Goal: Information Seeking & Learning: Learn about a topic

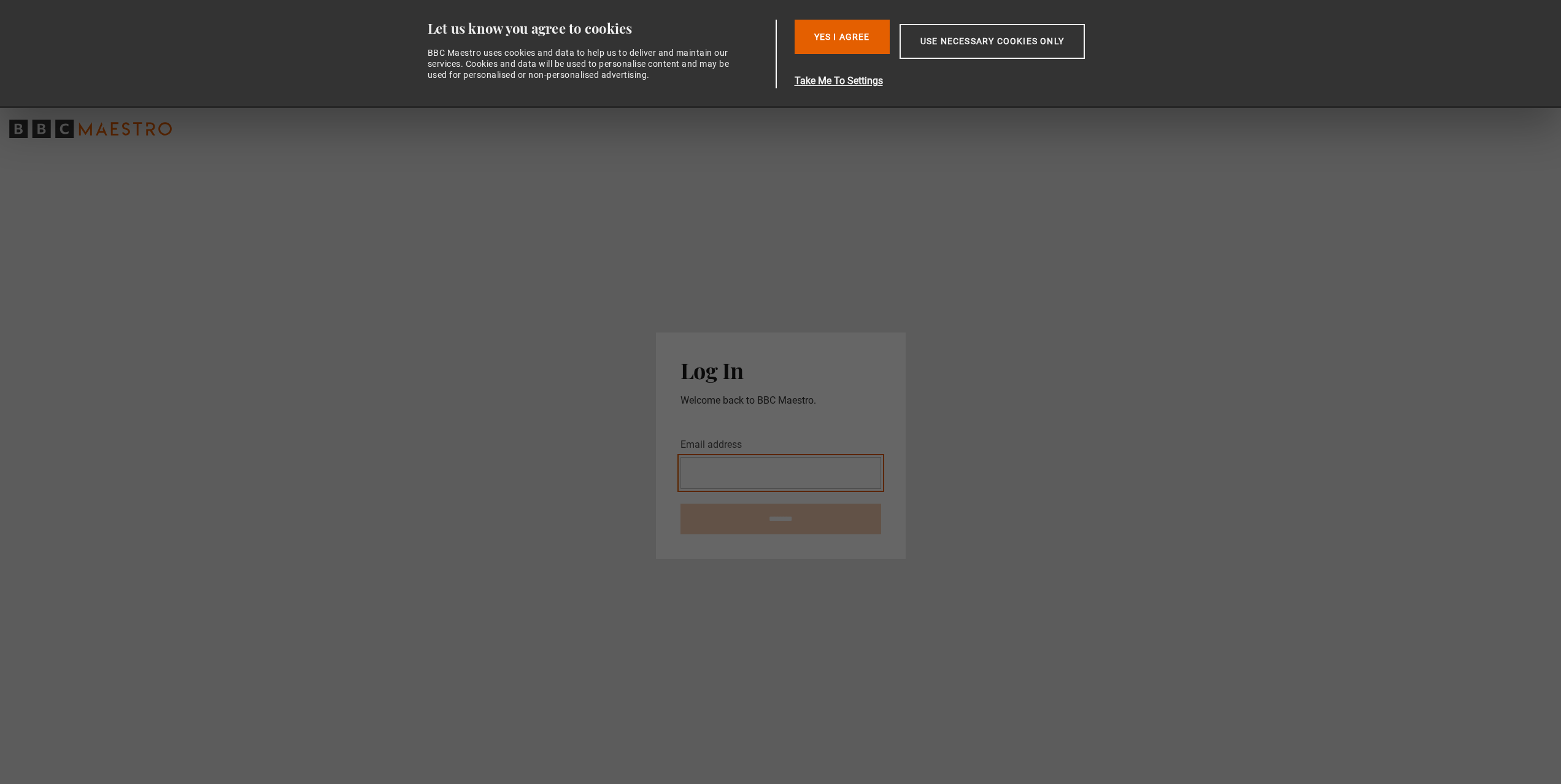
type input "**********"
click at [1010, 34] on button "Use necessary cookies only" at bounding box center [992, 41] width 185 height 35
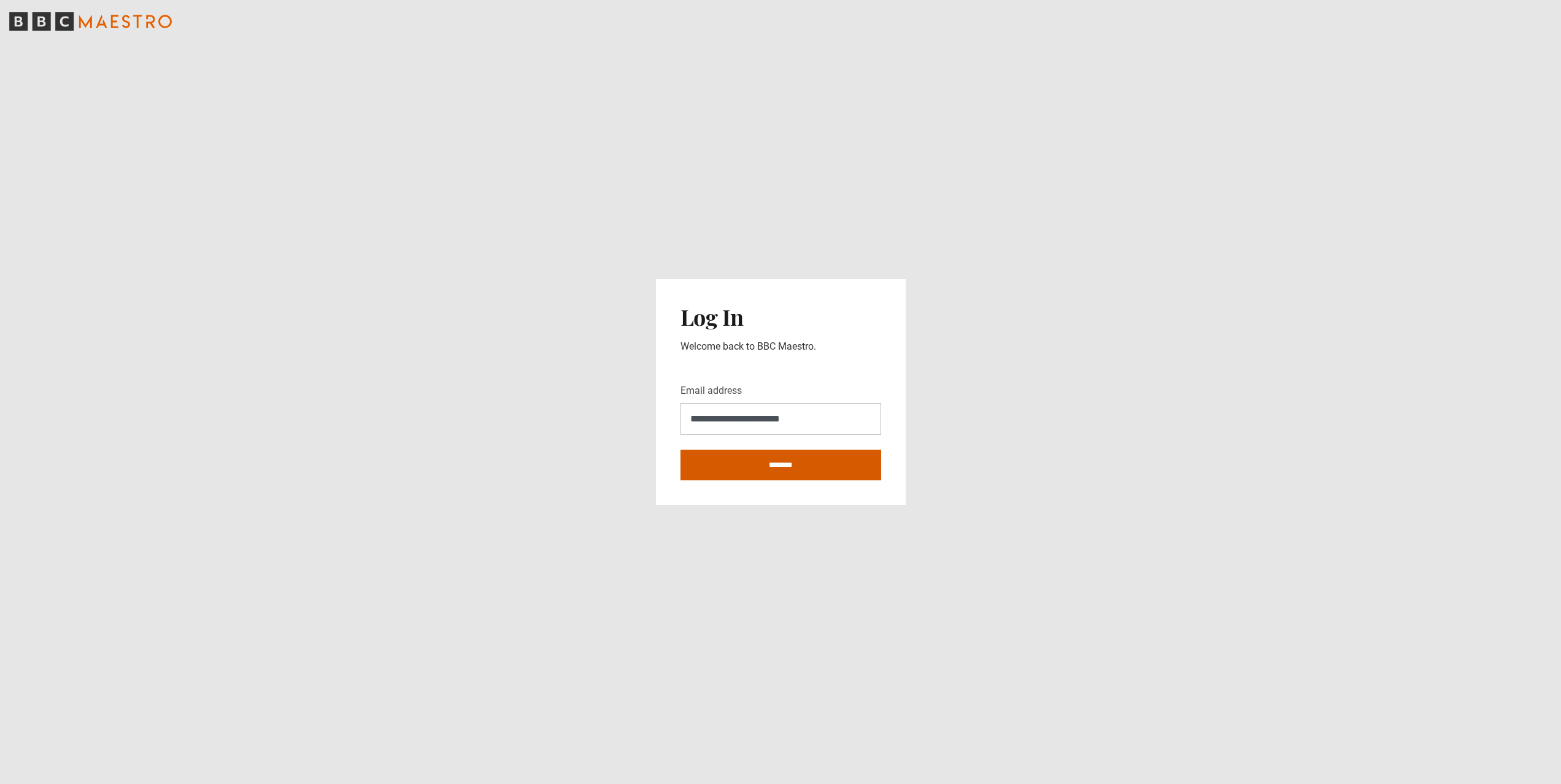
click at [781, 475] on input "********" at bounding box center [780, 465] width 200 height 31
type input "**********"
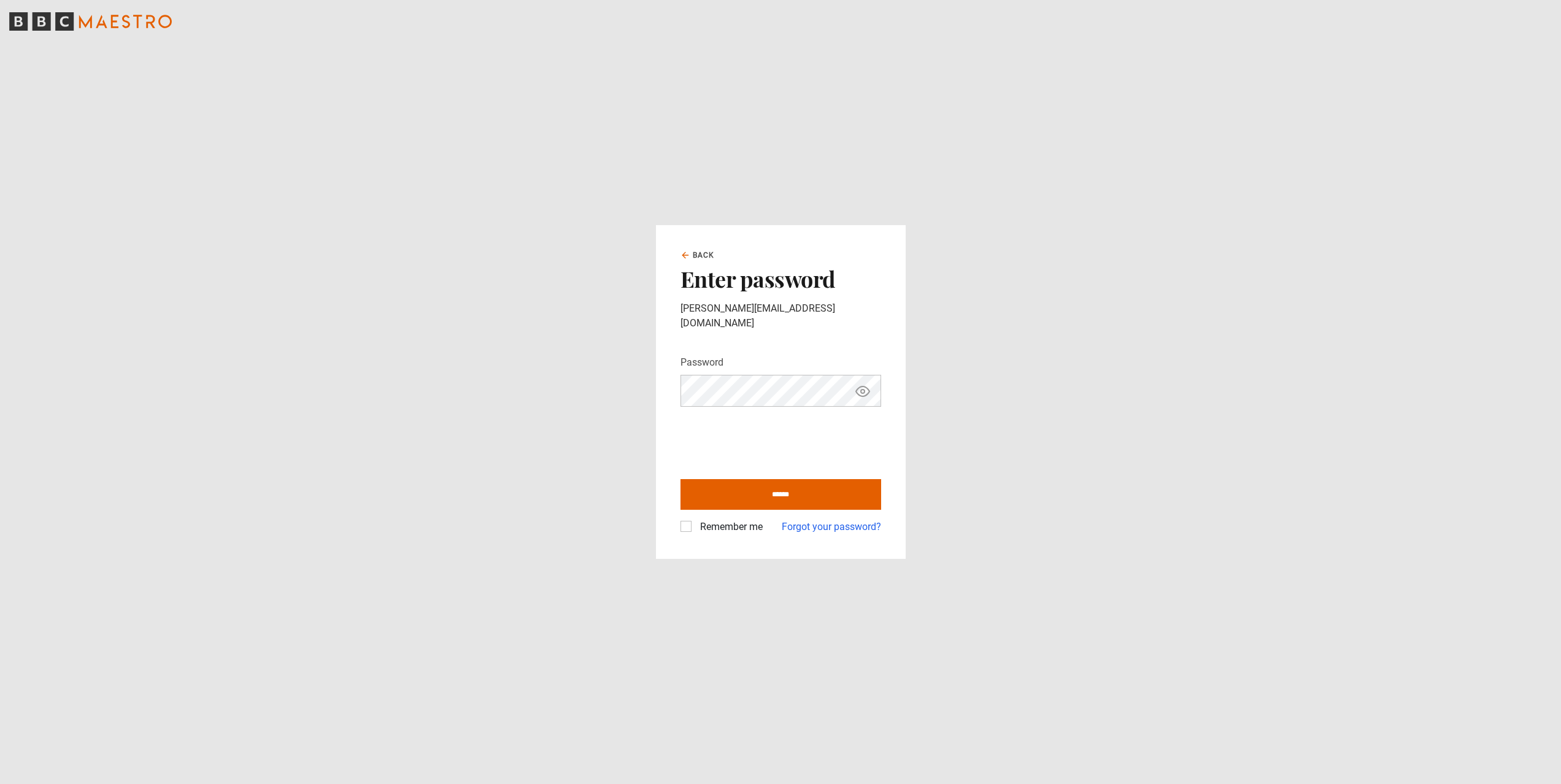
click at [695, 524] on label "Remember me" at bounding box center [728, 527] width 67 height 15
click at [768, 487] on input "******" at bounding box center [780, 494] width 200 height 31
type input "**********"
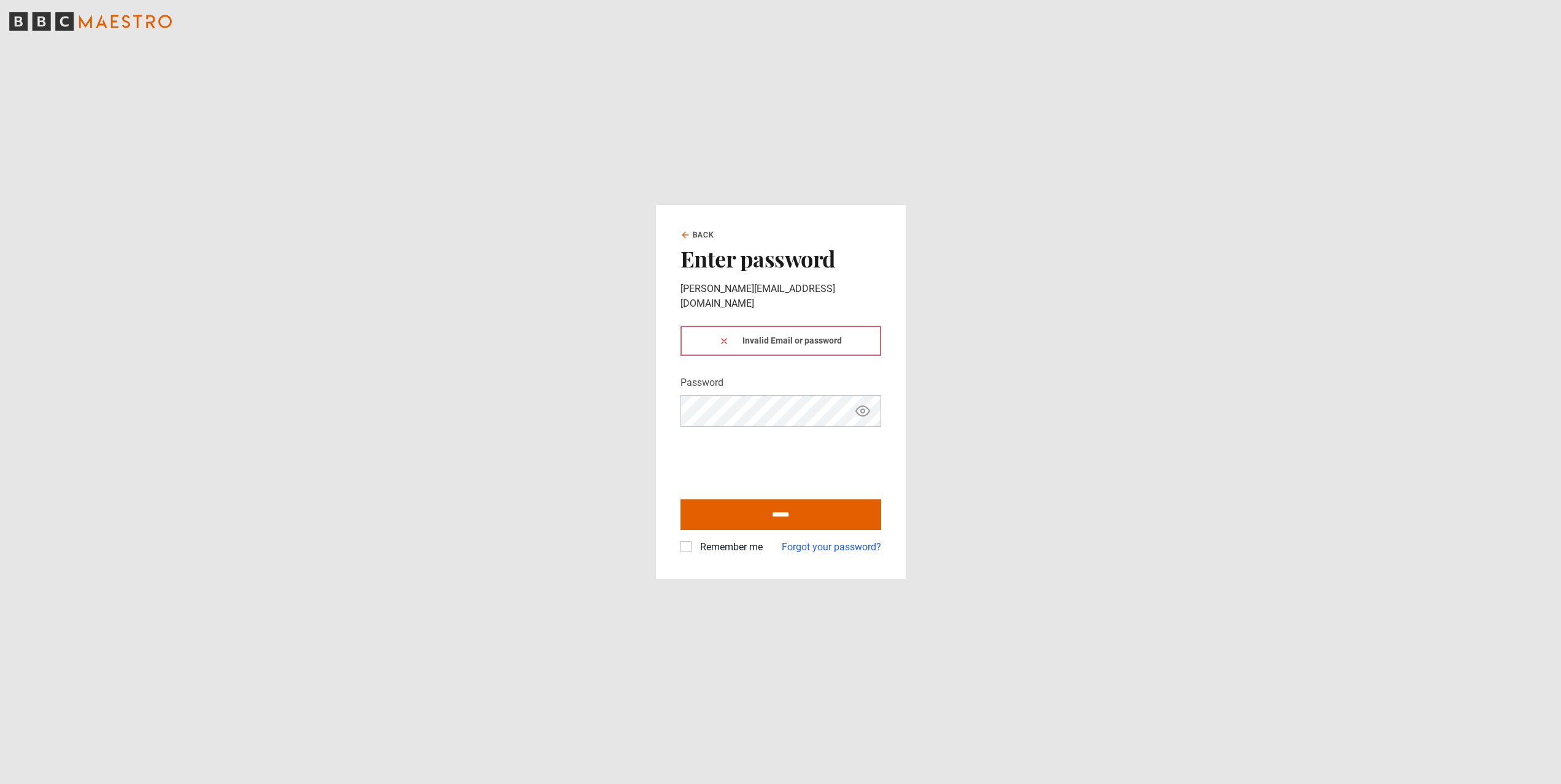
click at [863, 407] on icon "Show password" at bounding box center [863, 411] width 15 height 15
click at [718, 336] on div "Invalid Email or password" at bounding box center [780, 341] width 200 height 30
click at [722, 336] on icon at bounding box center [724, 341] width 10 height 10
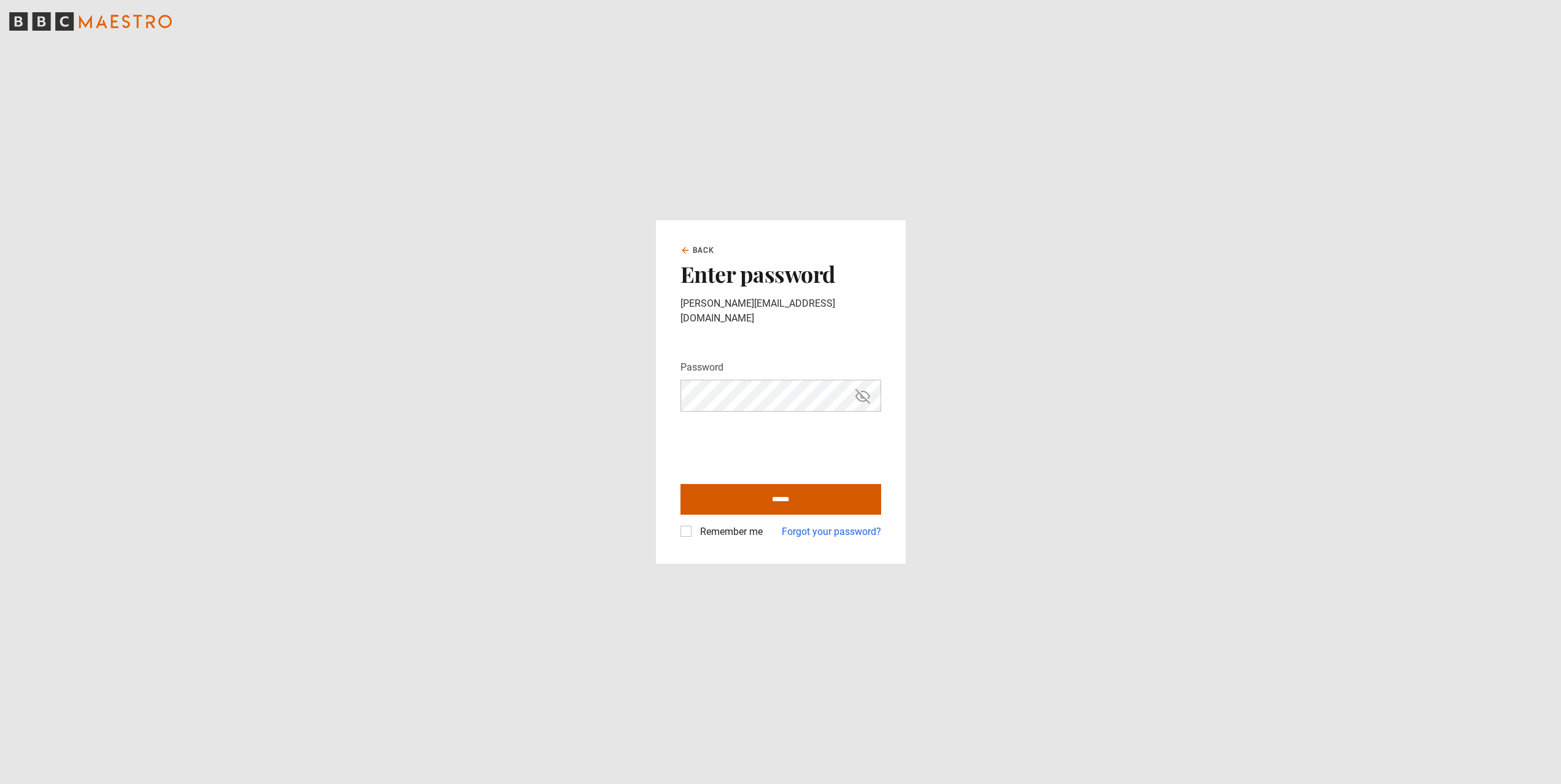
click at [758, 491] on input "******" at bounding box center [780, 499] width 200 height 31
type input "**********"
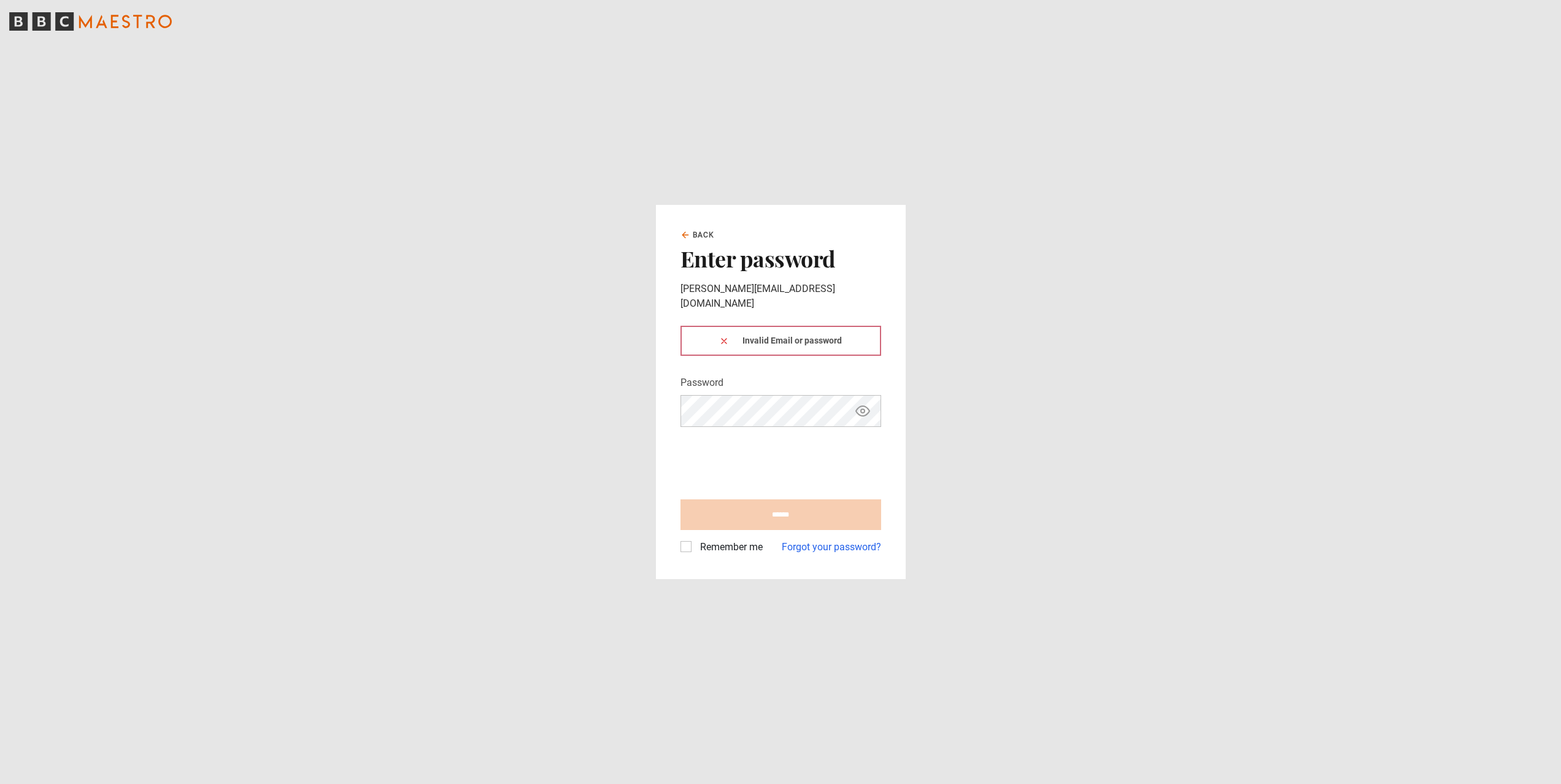
click at [785, 530] on div "Remember me Forgot your password?" at bounding box center [780, 542] width 200 height 25
click at [863, 405] on icon "Show password" at bounding box center [863, 411] width 15 height 15
click at [750, 510] on input "******" at bounding box center [780, 514] width 200 height 31
type input "**********"
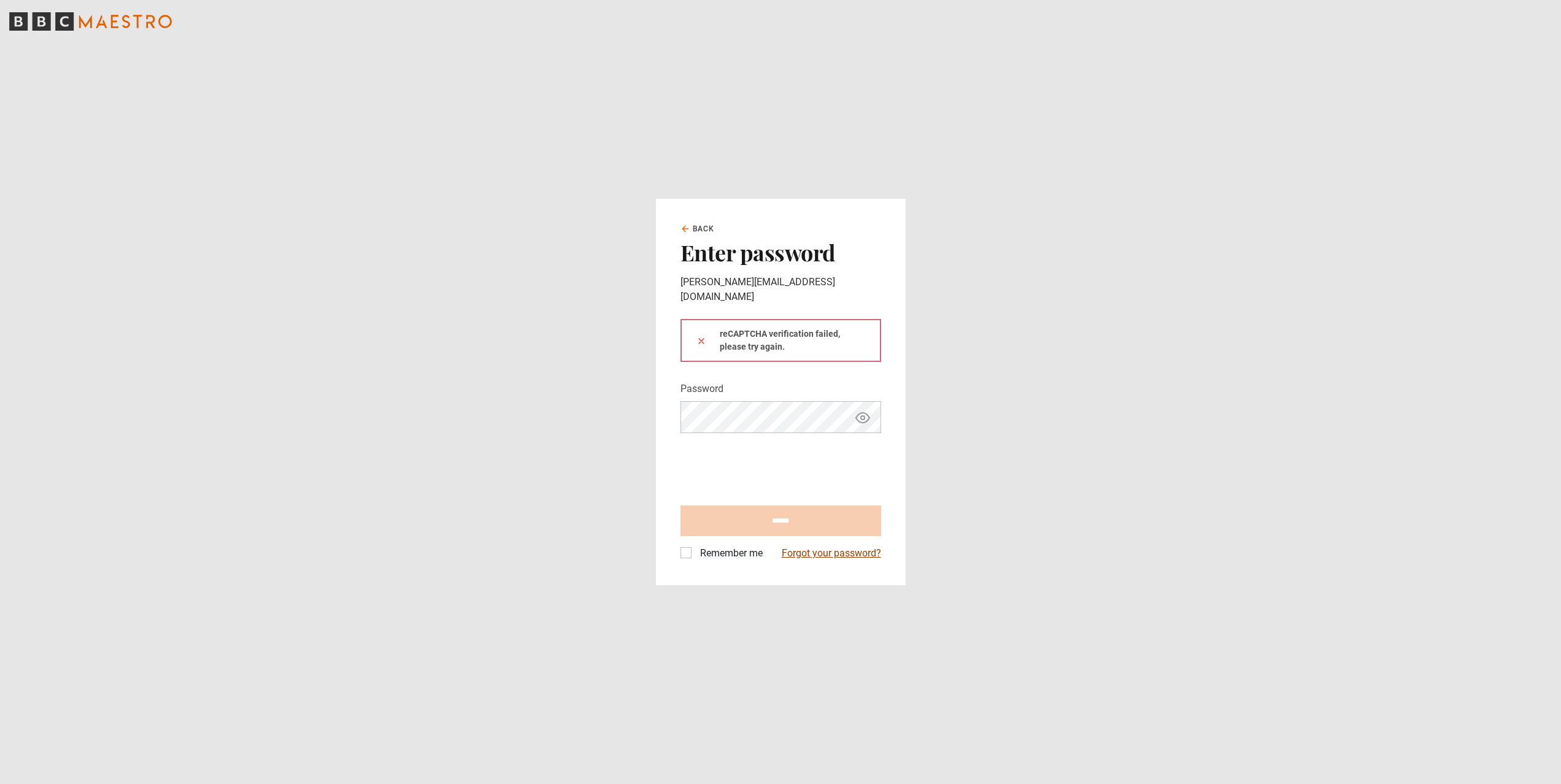
click at [821, 546] on link "Forgot your password?" at bounding box center [831, 553] width 99 height 15
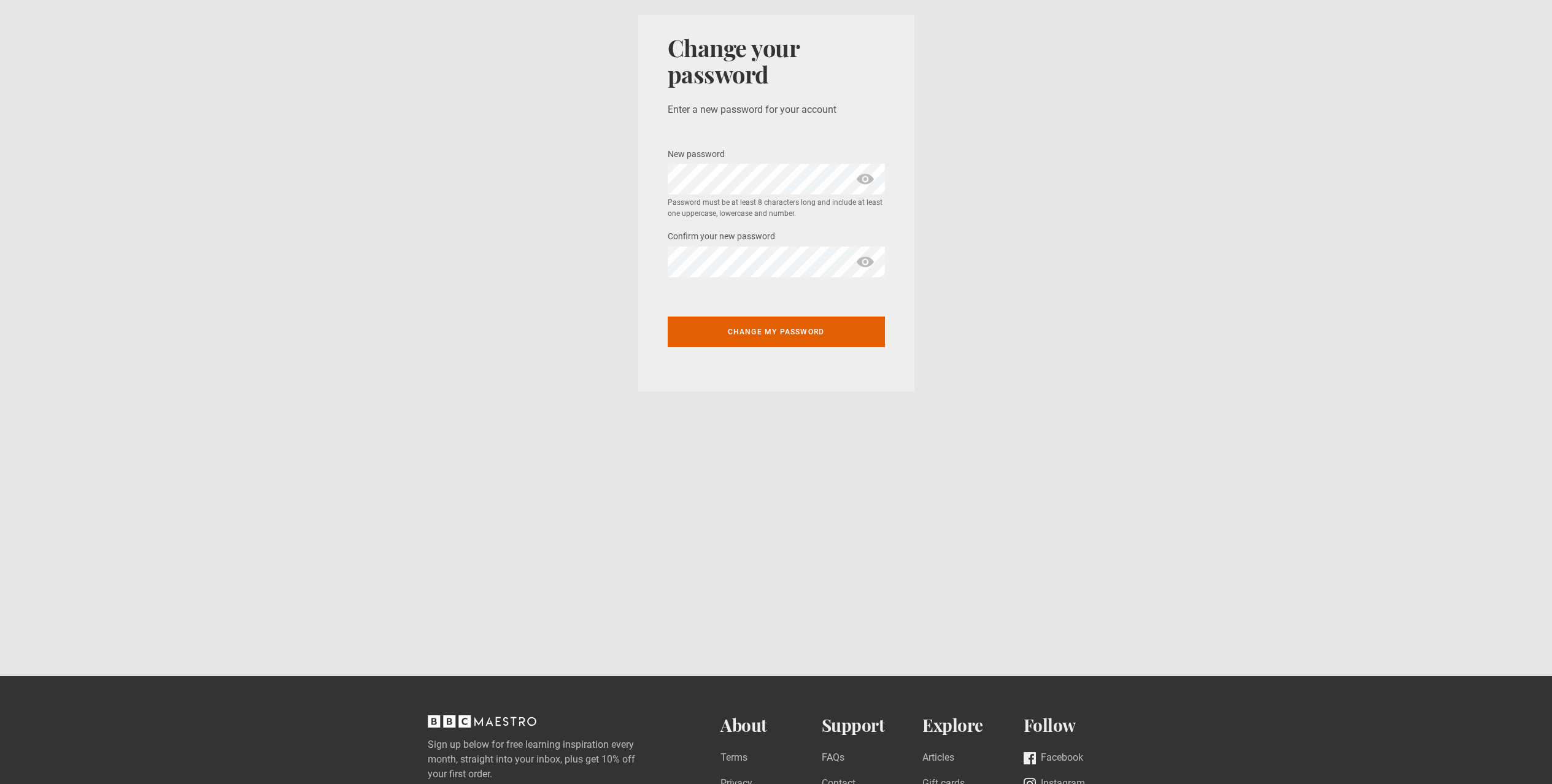
click at [603, 313] on section "Change your password Enter a new password for your account New password * Passw…" at bounding box center [776, 203] width 1552 height 406
click at [777, 333] on button "Change my password" at bounding box center [776, 329] width 217 height 31
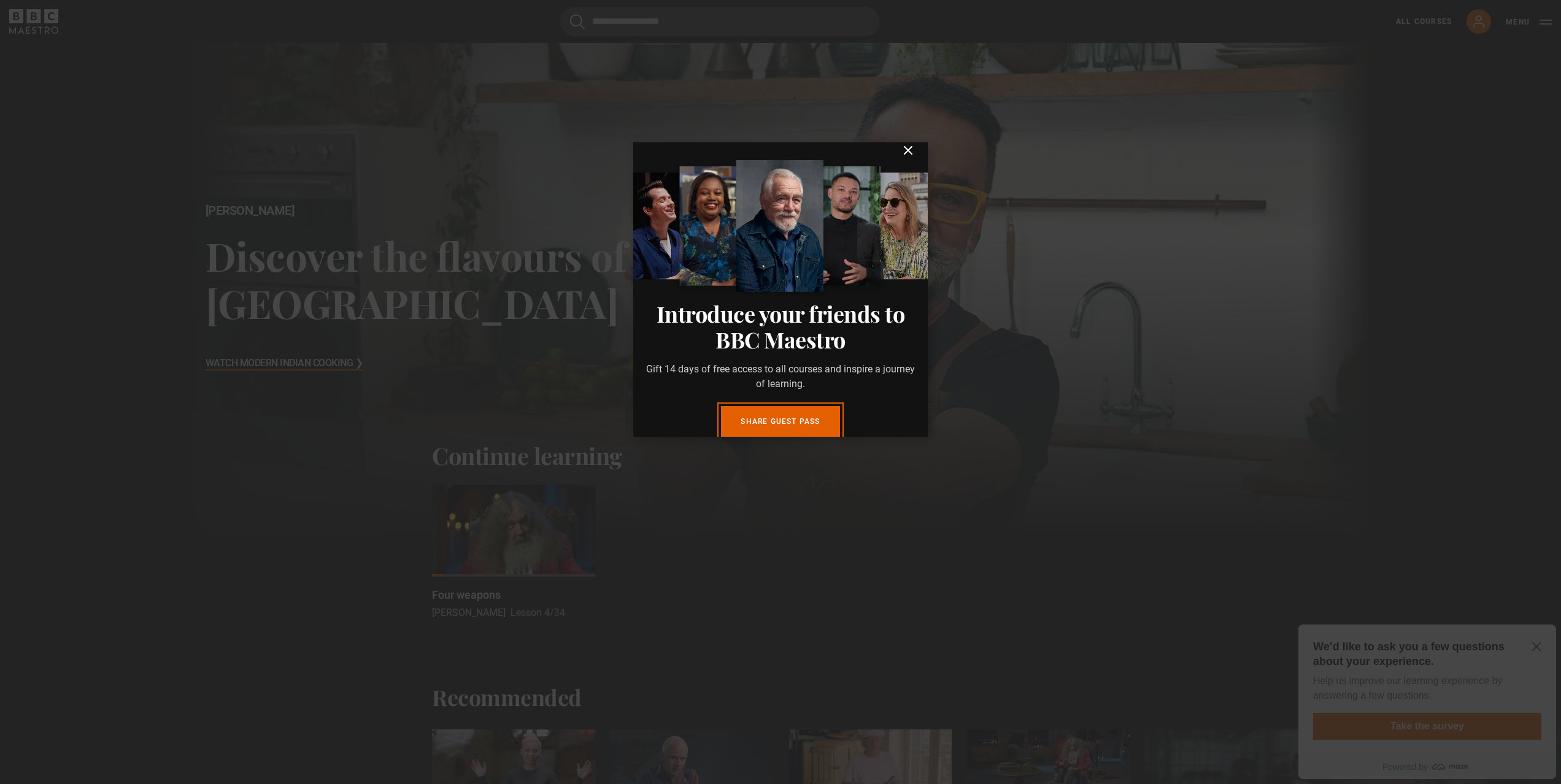
click at [905, 154] on icon "submit" at bounding box center [908, 150] width 7 height 7
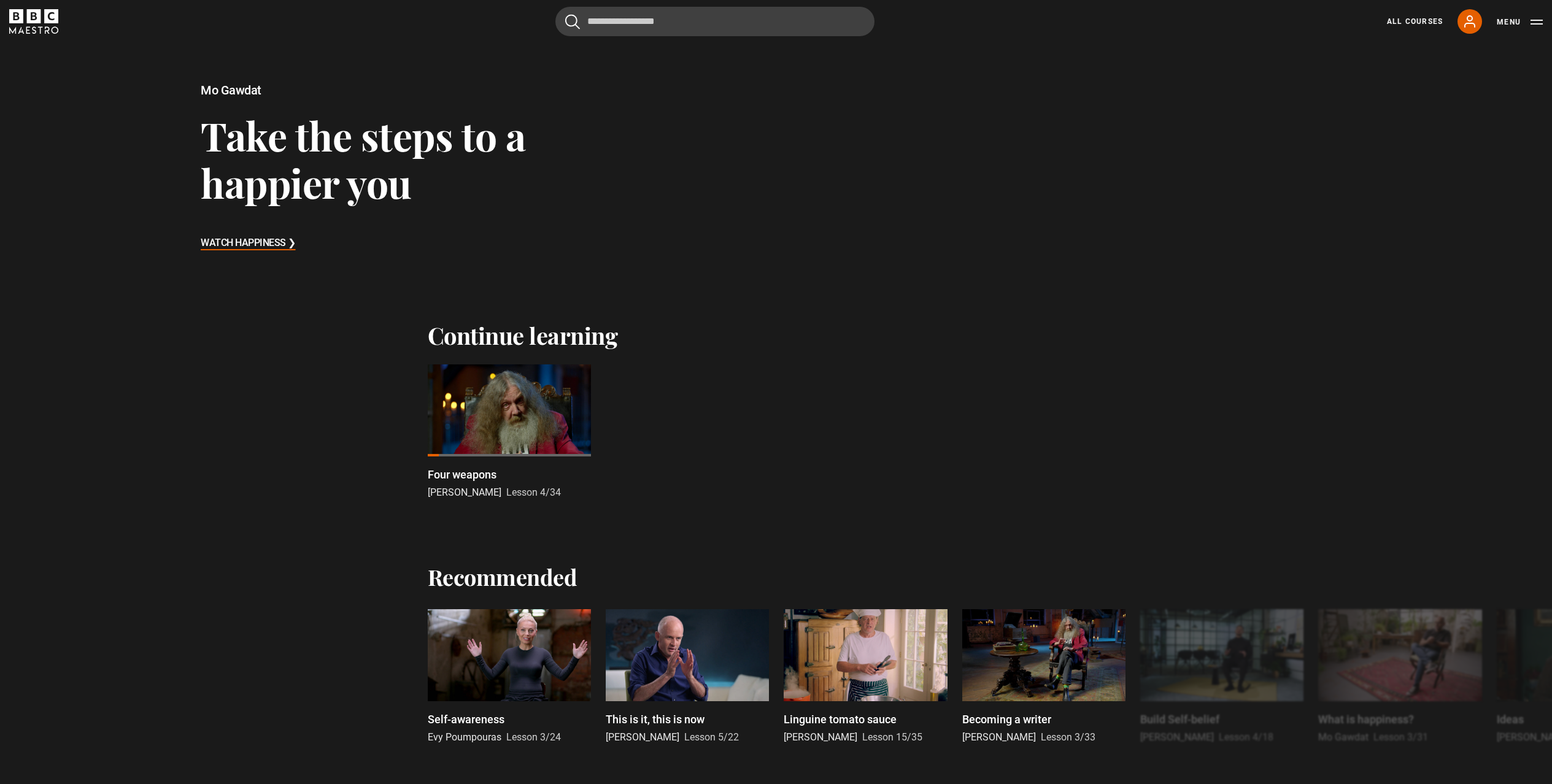
scroll to position [246, 0]
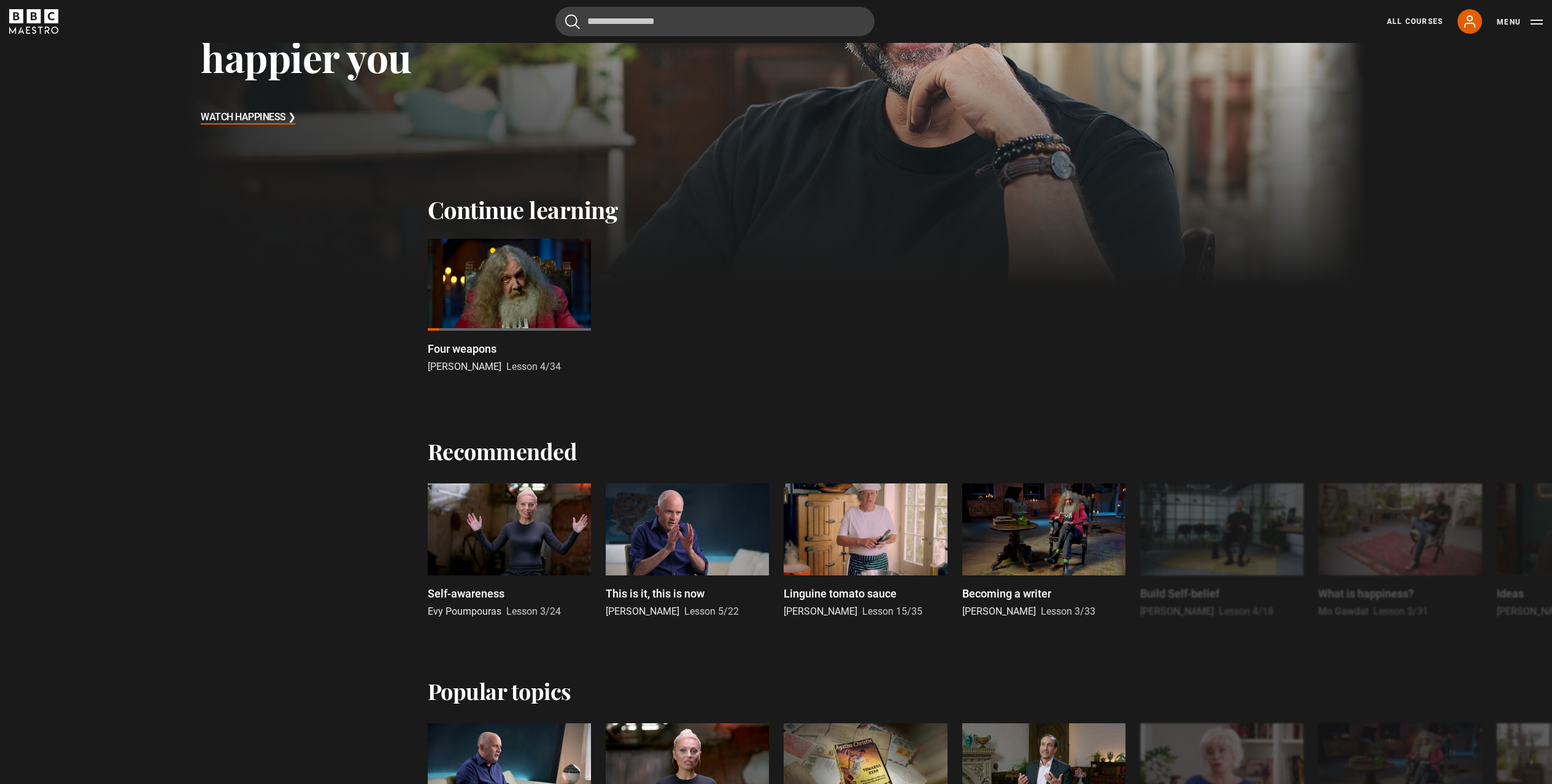
click at [493, 290] on div at bounding box center [509, 285] width 163 height 92
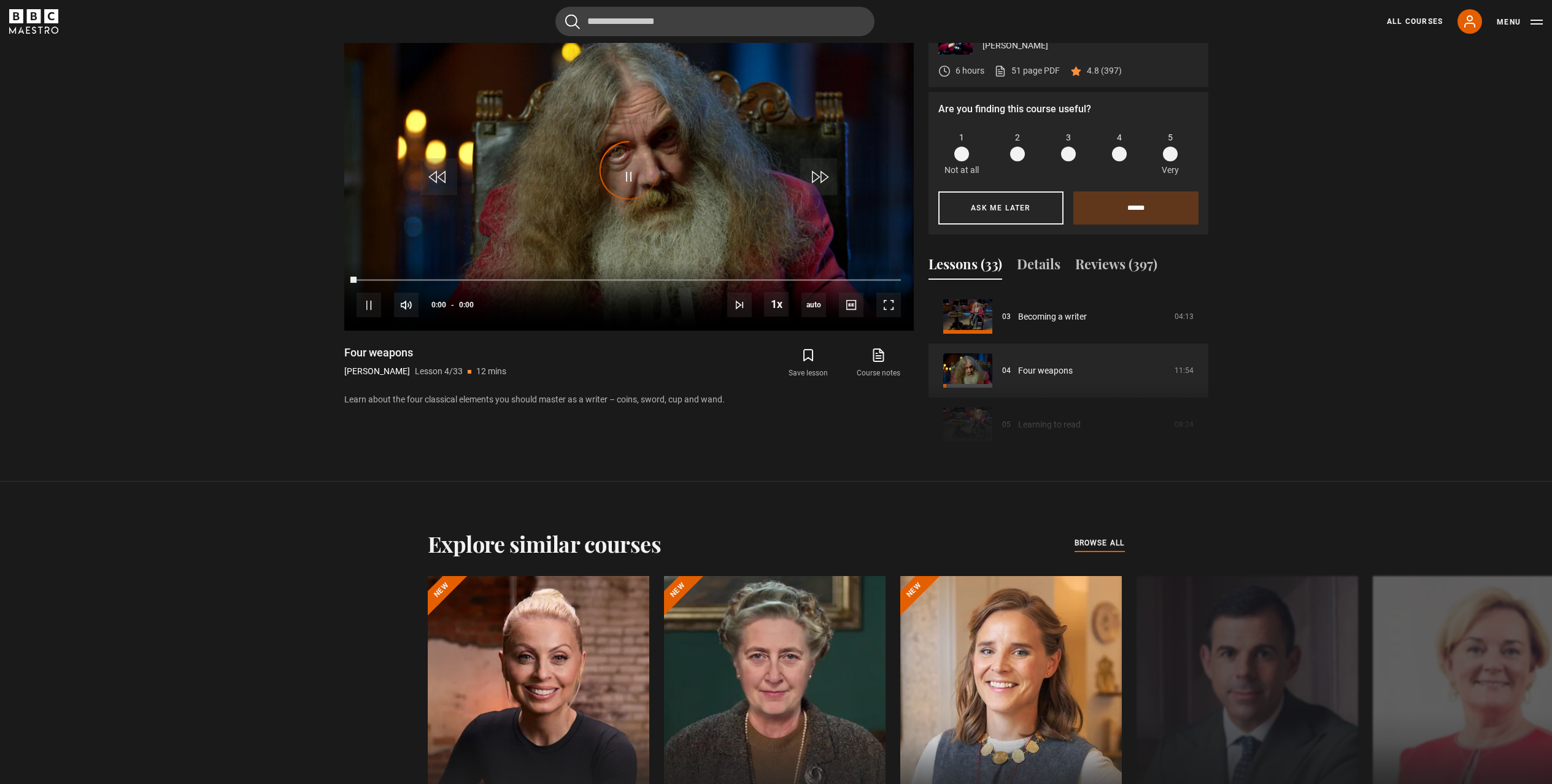
scroll to position [162, 0]
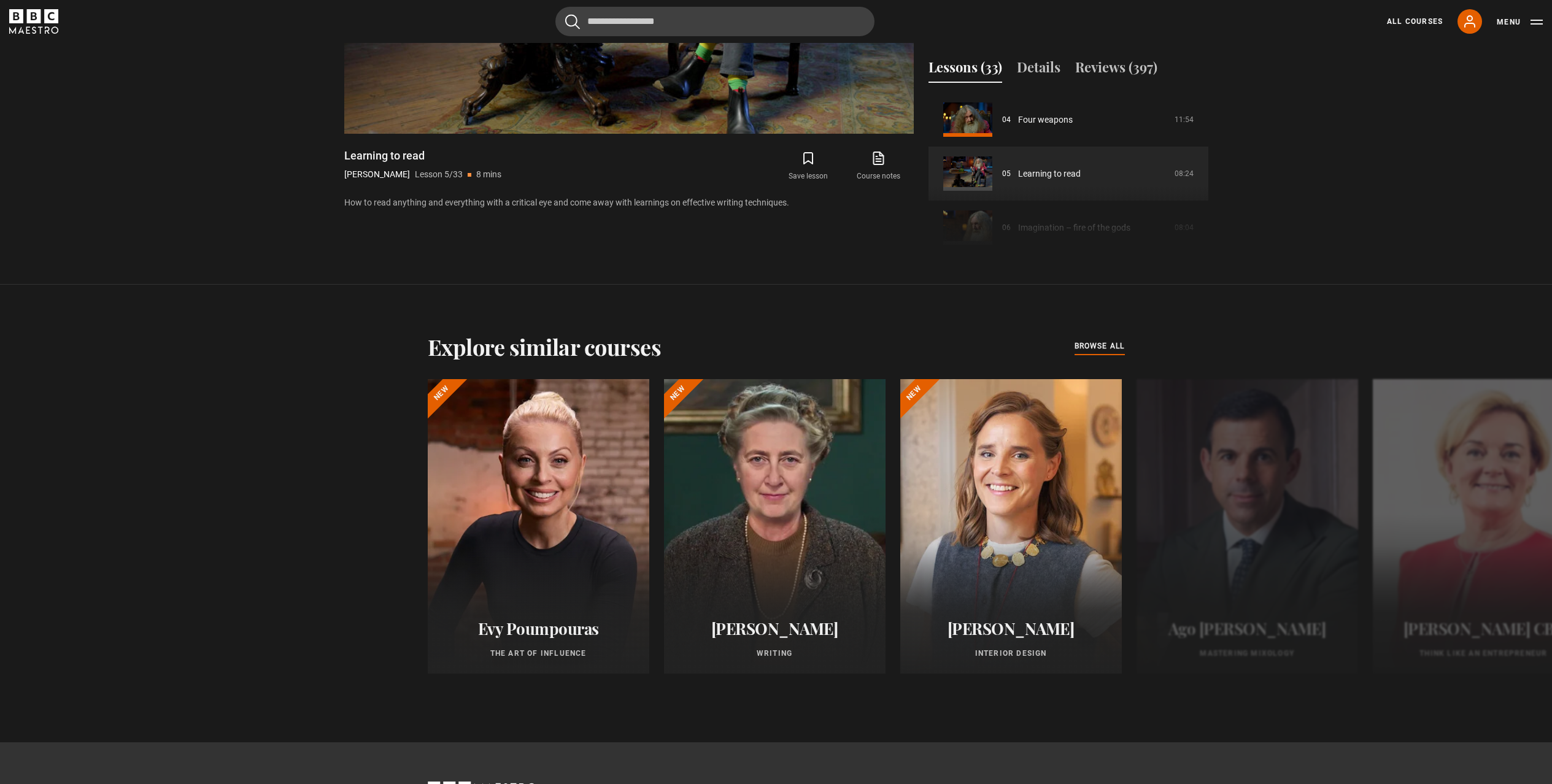
scroll to position [1097, 0]
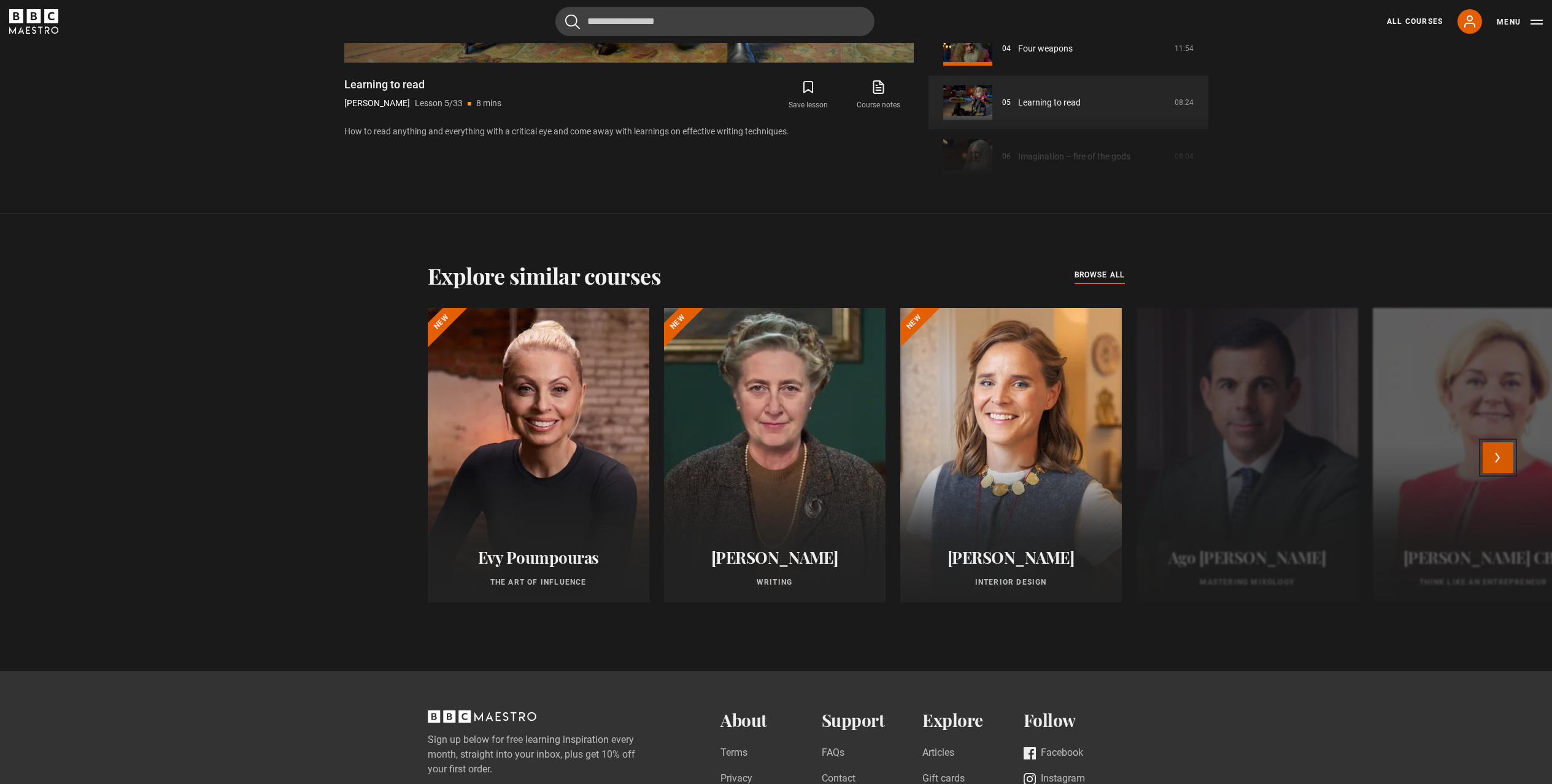
click at [1504, 455] on button "Next" at bounding box center [1498, 458] width 31 height 31
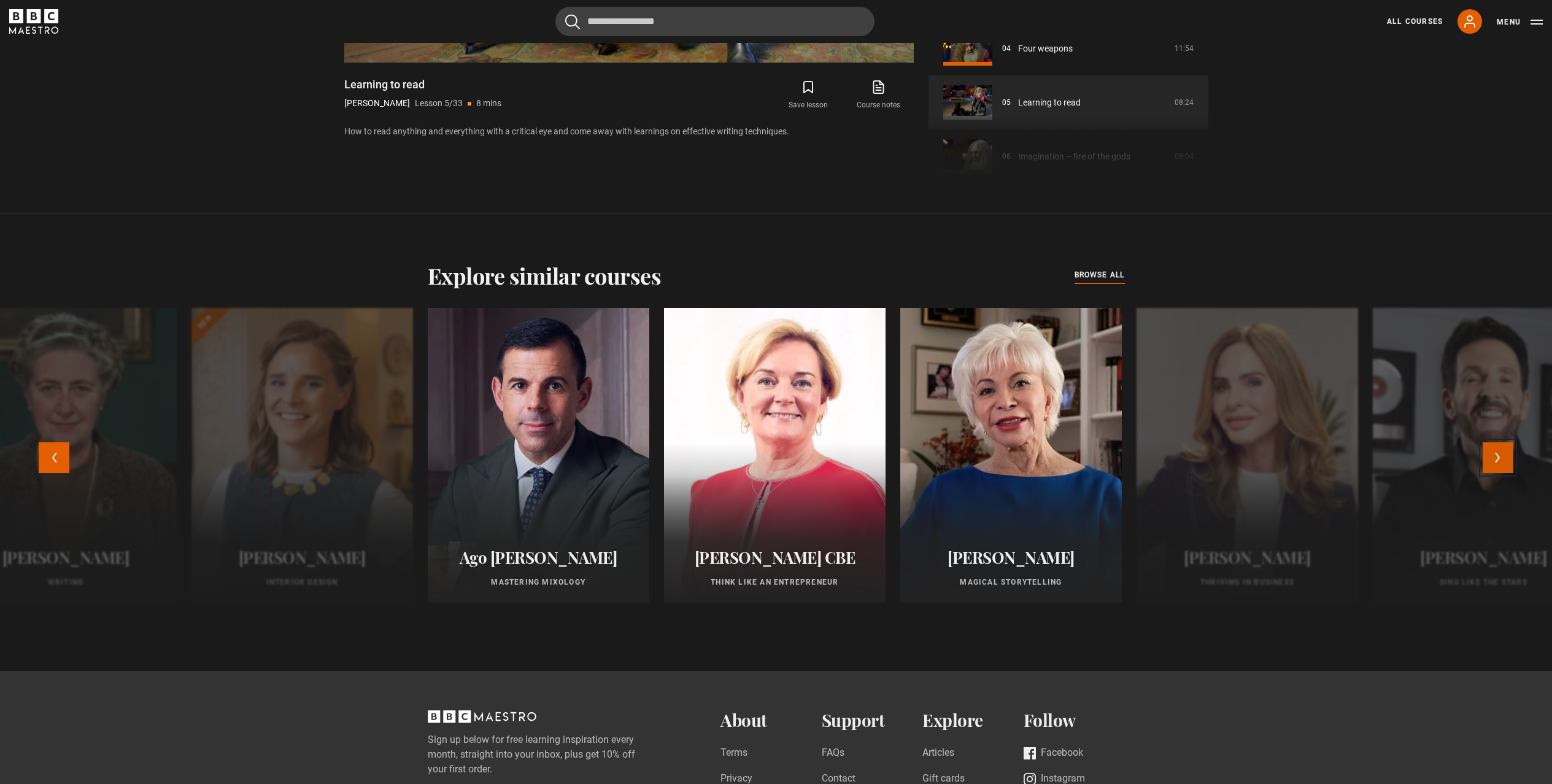
click at [1503, 461] on button "Next" at bounding box center [1498, 458] width 31 height 31
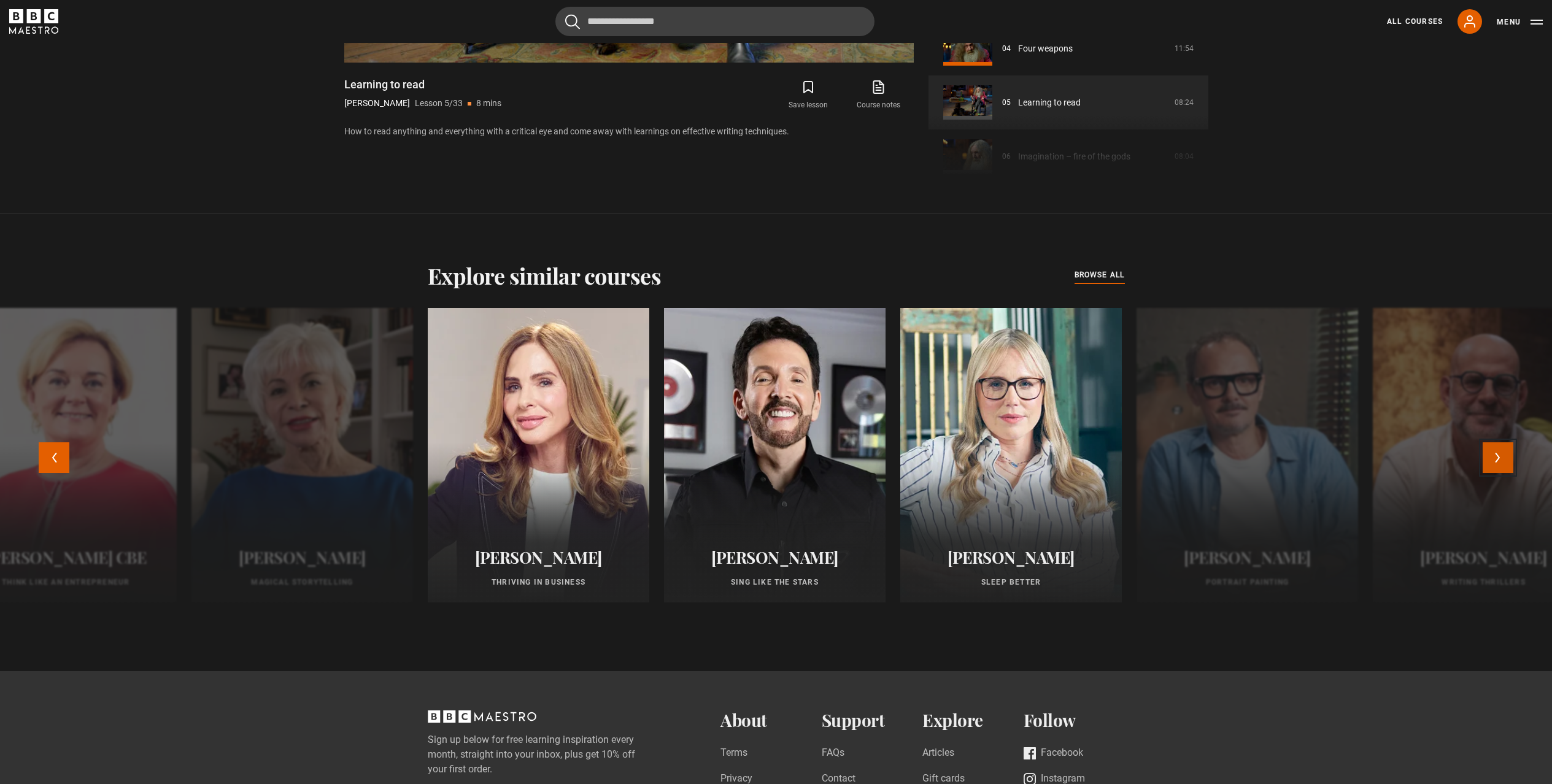
click at [1503, 461] on button "Next" at bounding box center [1498, 458] width 31 height 31
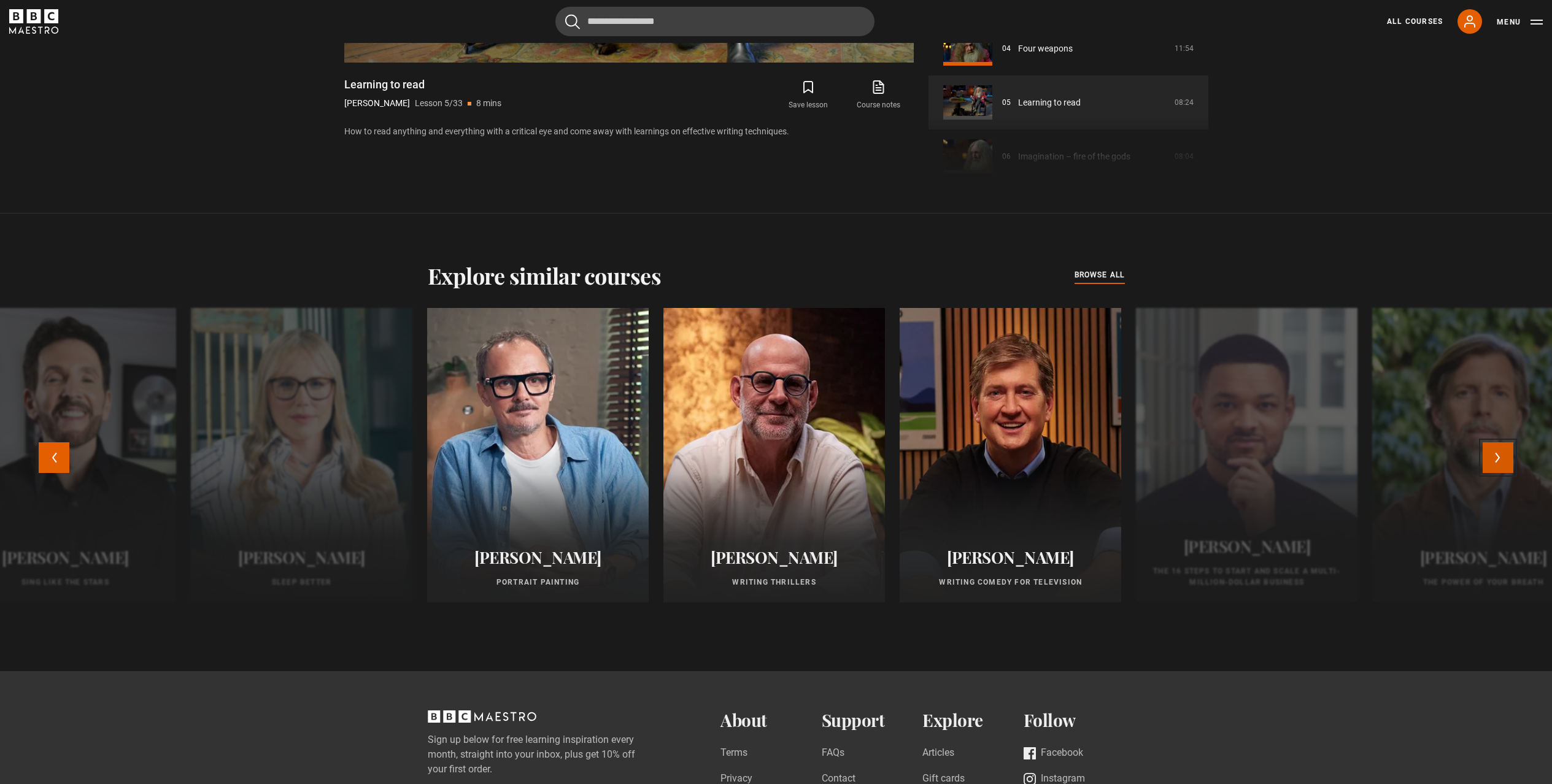
click at [1503, 461] on button "Next" at bounding box center [1498, 458] width 31 height 31
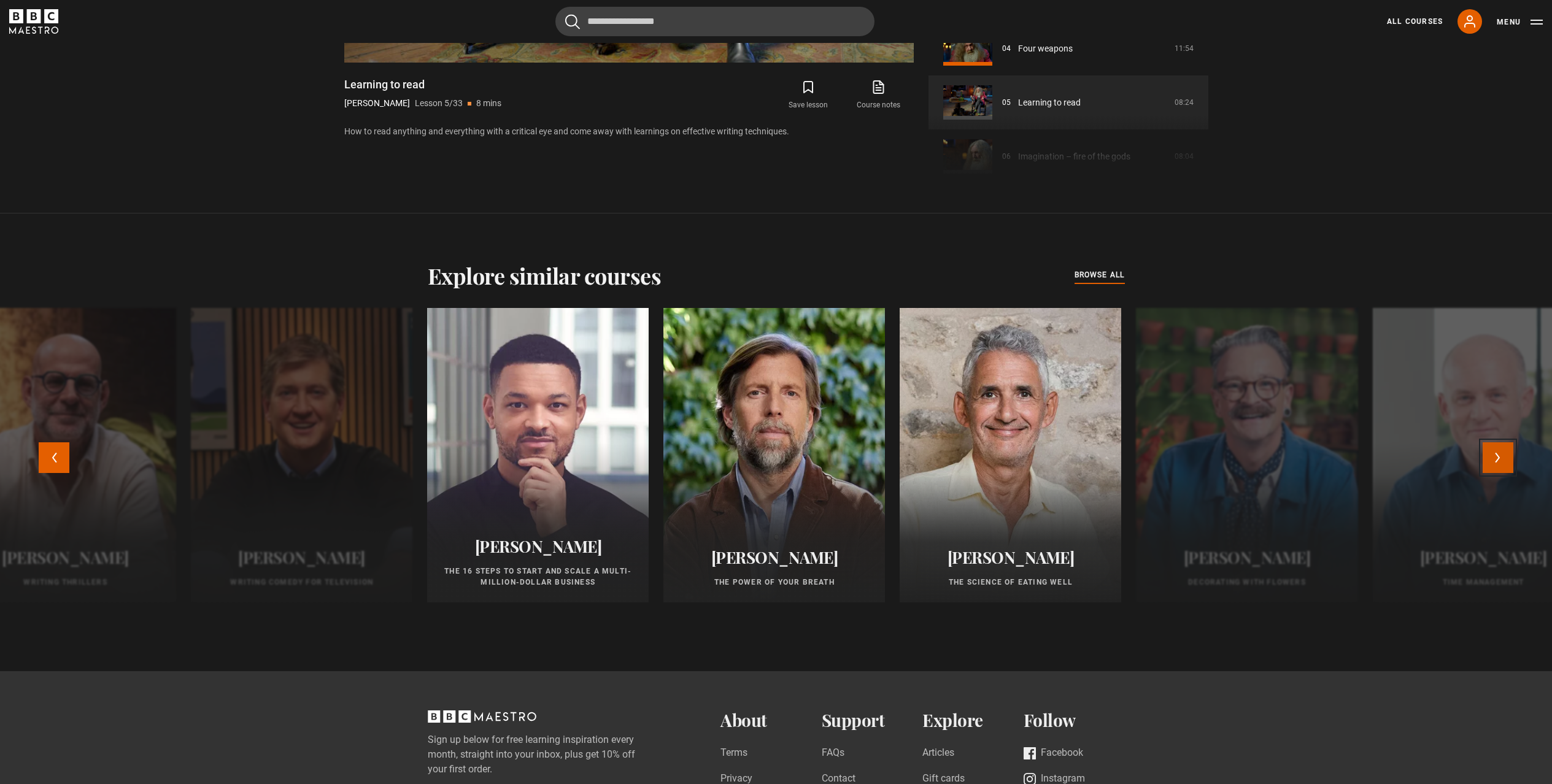
click at [1503, 461] on button "Next" at bounding box center [1498, 458] width 31 height 31
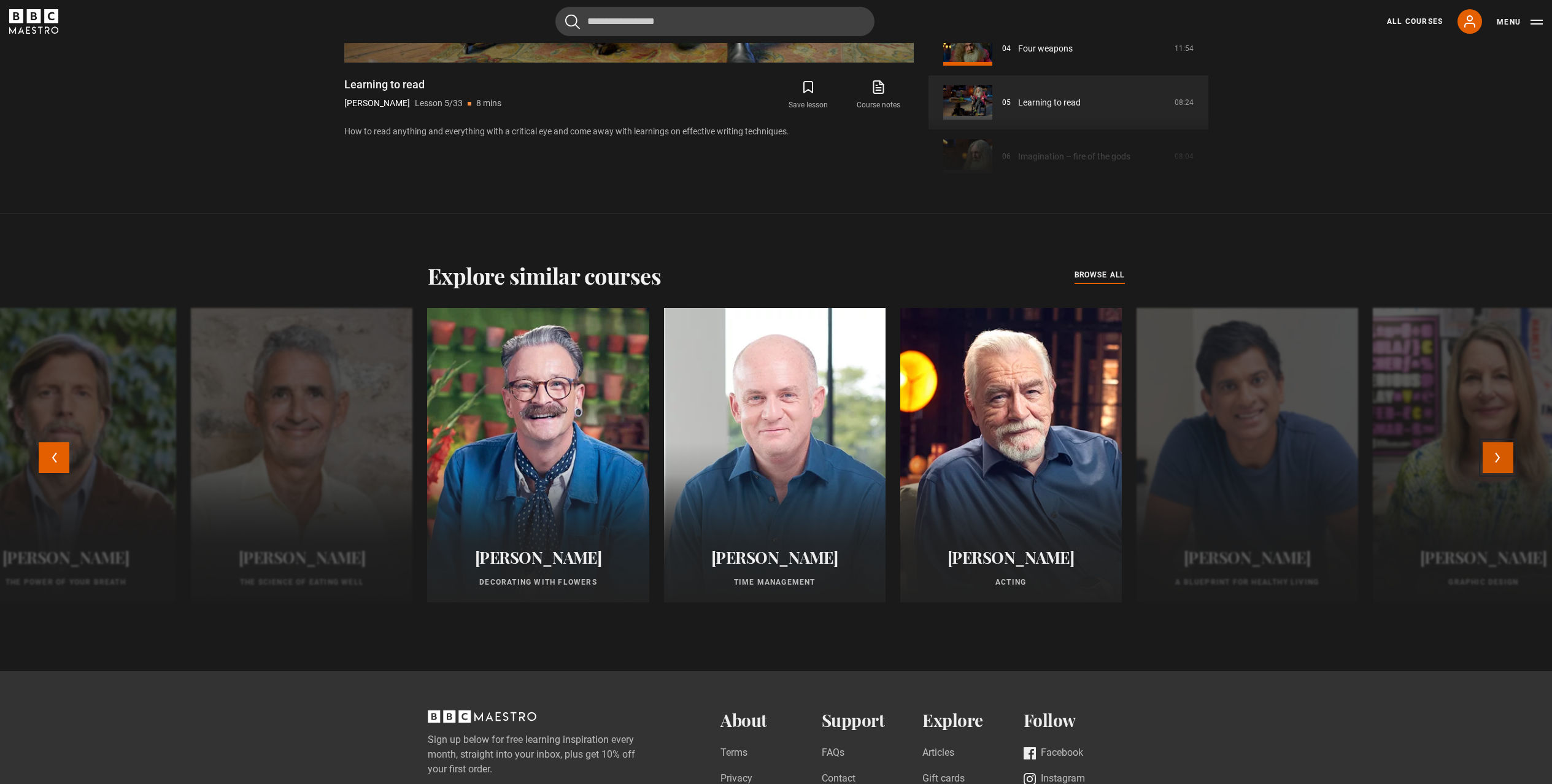
click at [1501, 463] on button "Next" at bounding box center [1498, 458] width 31 height 31
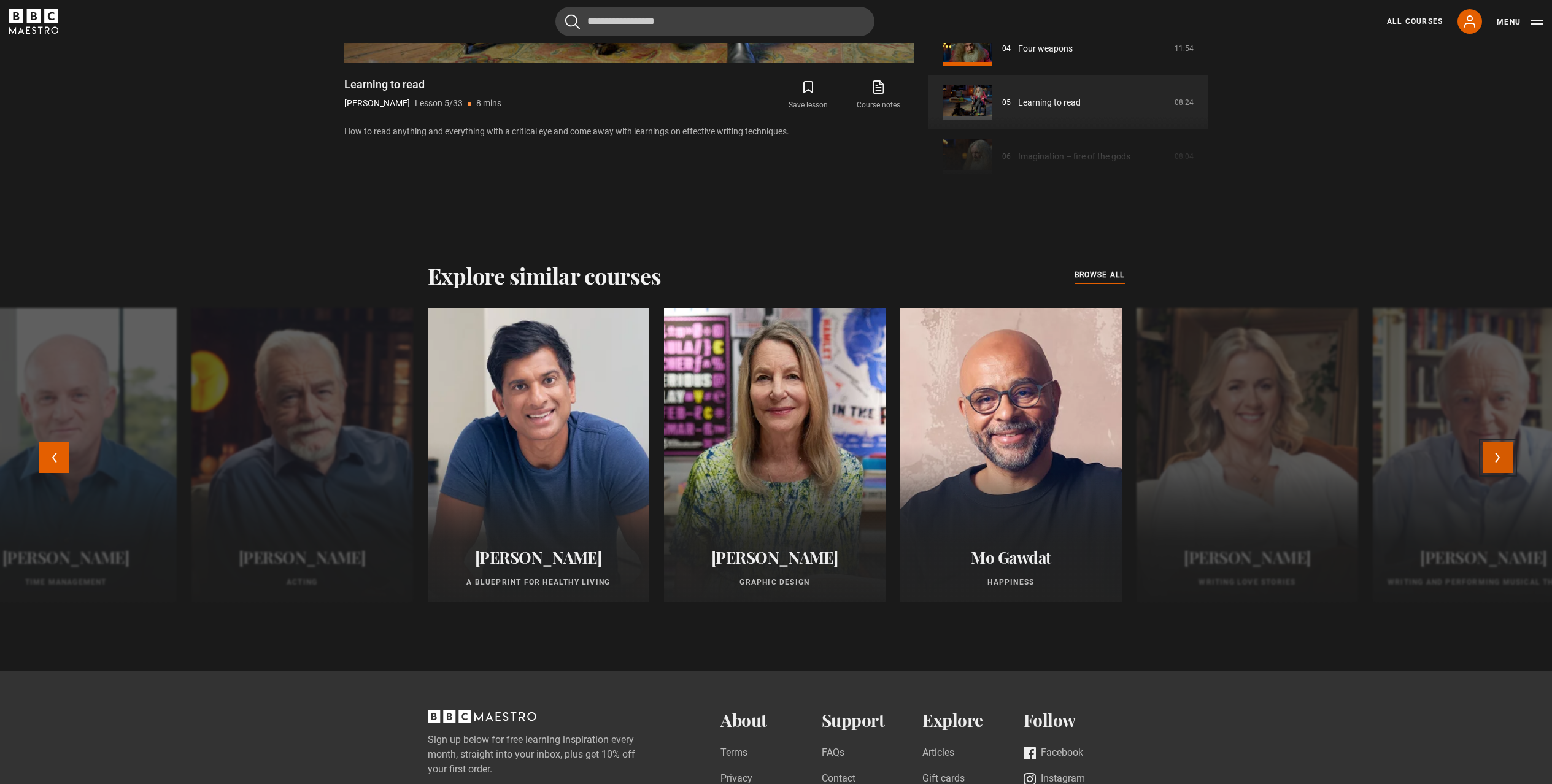
click at [1501, 463] on button "Next" at bounding box center [1498, 458] width 31 height 31
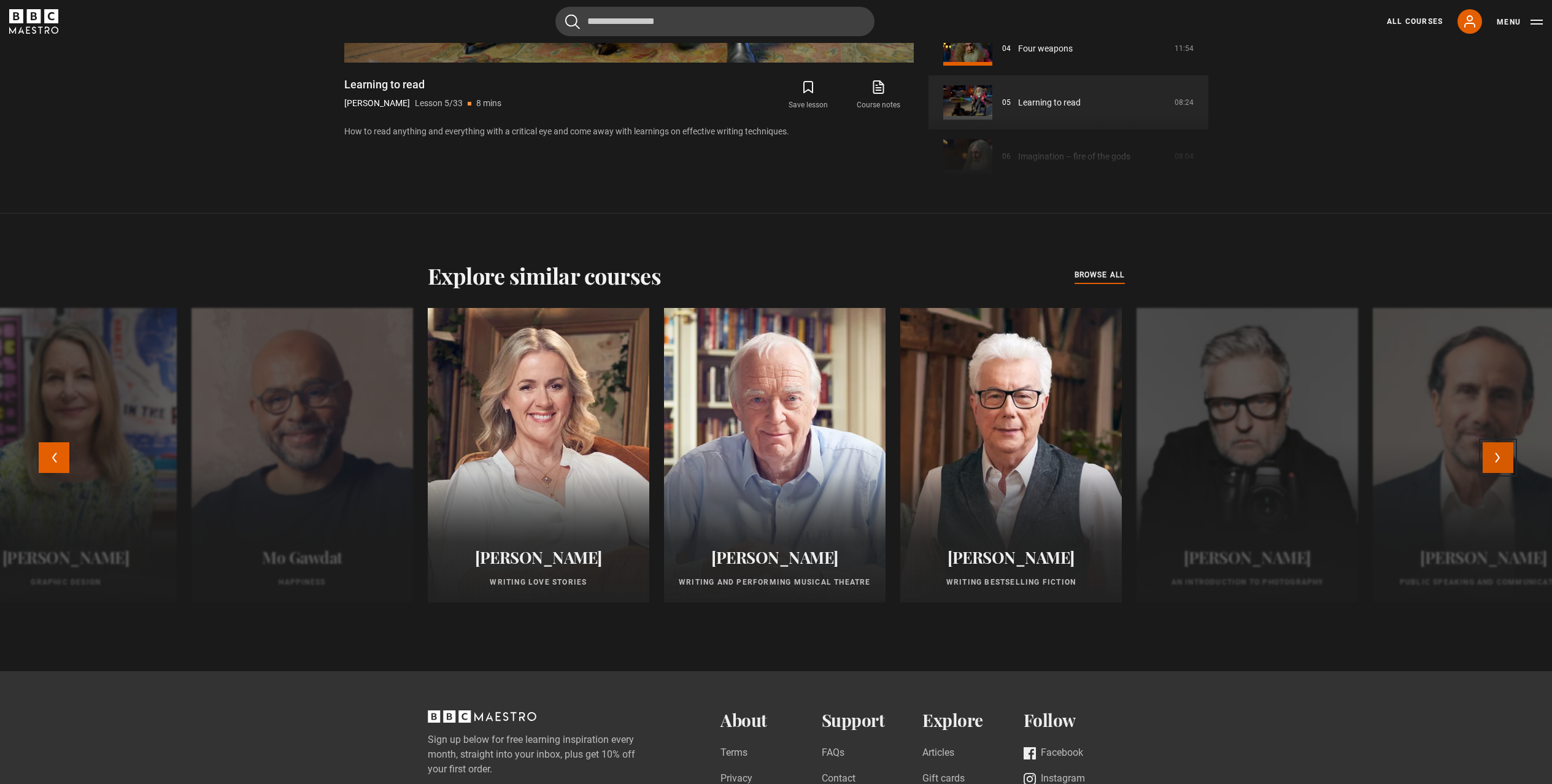
click at [1501, 463] on button "Next" at bounding box center [1498, 458] width 31 height 31
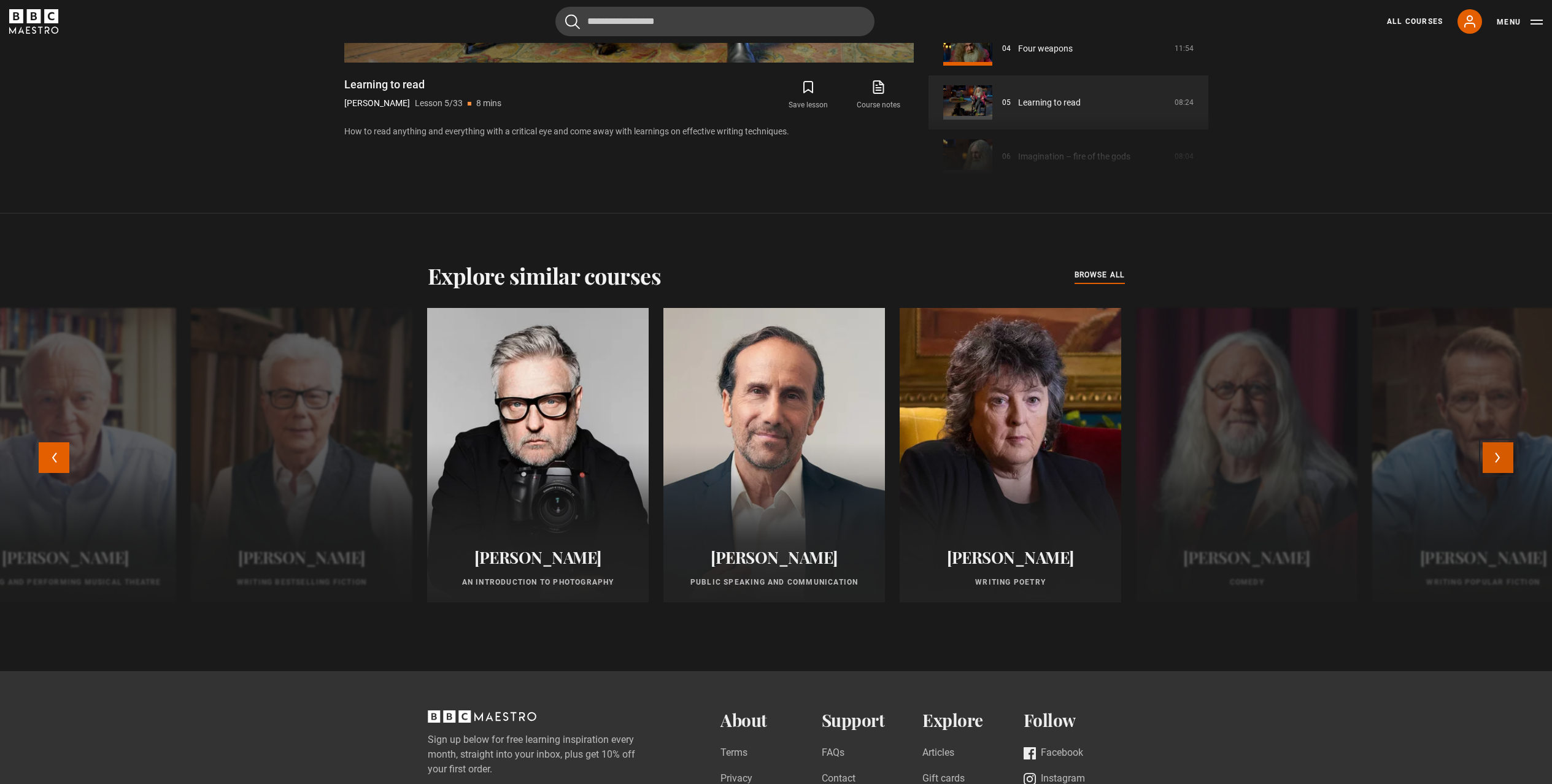
click at [1501, 463] on button "Next" at bounding box center [1498, 458] width 31 height 31
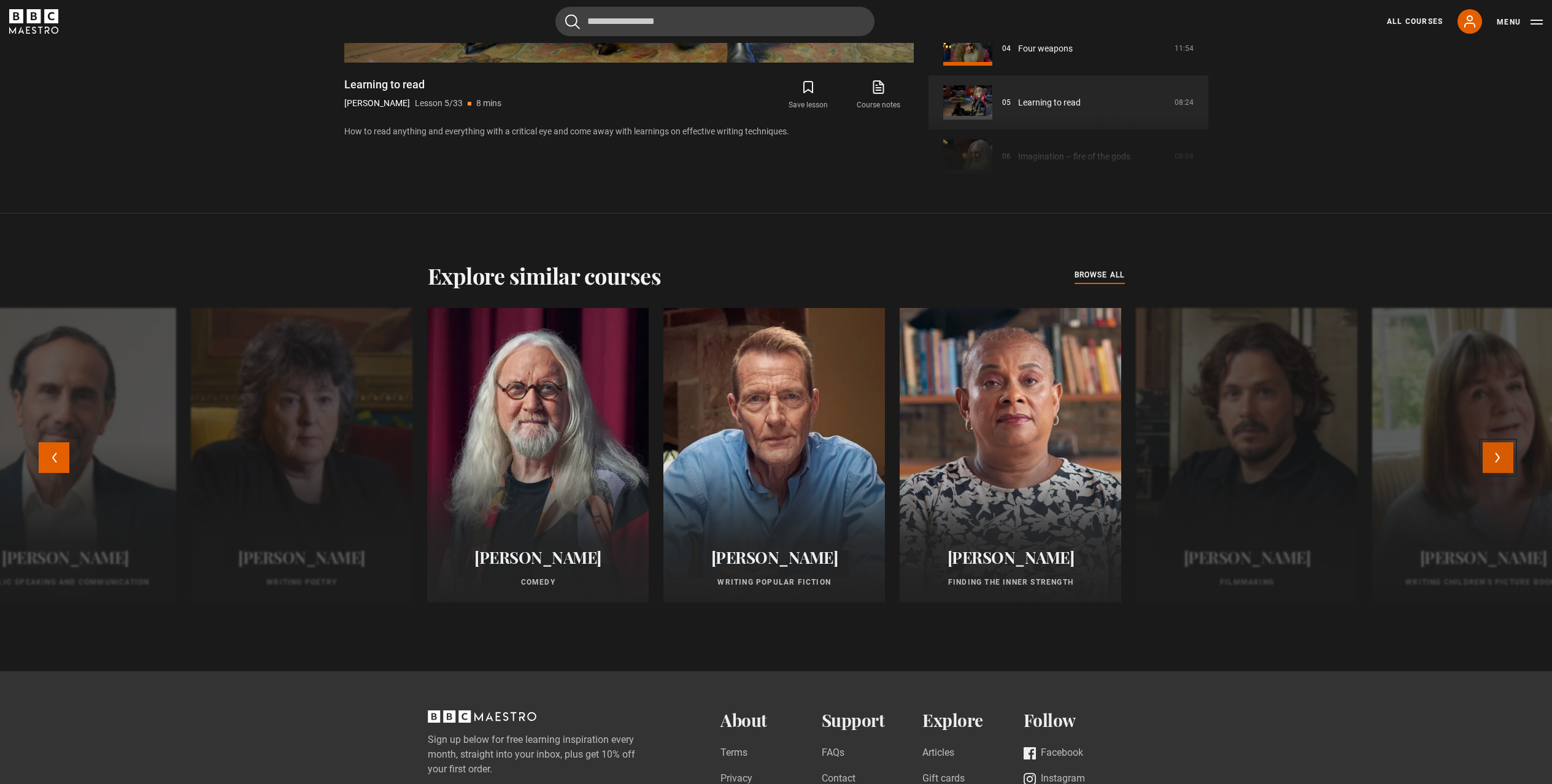
click at [1503, 462] on button "Next" at bounding box center [1498, 458] width 31 height 31
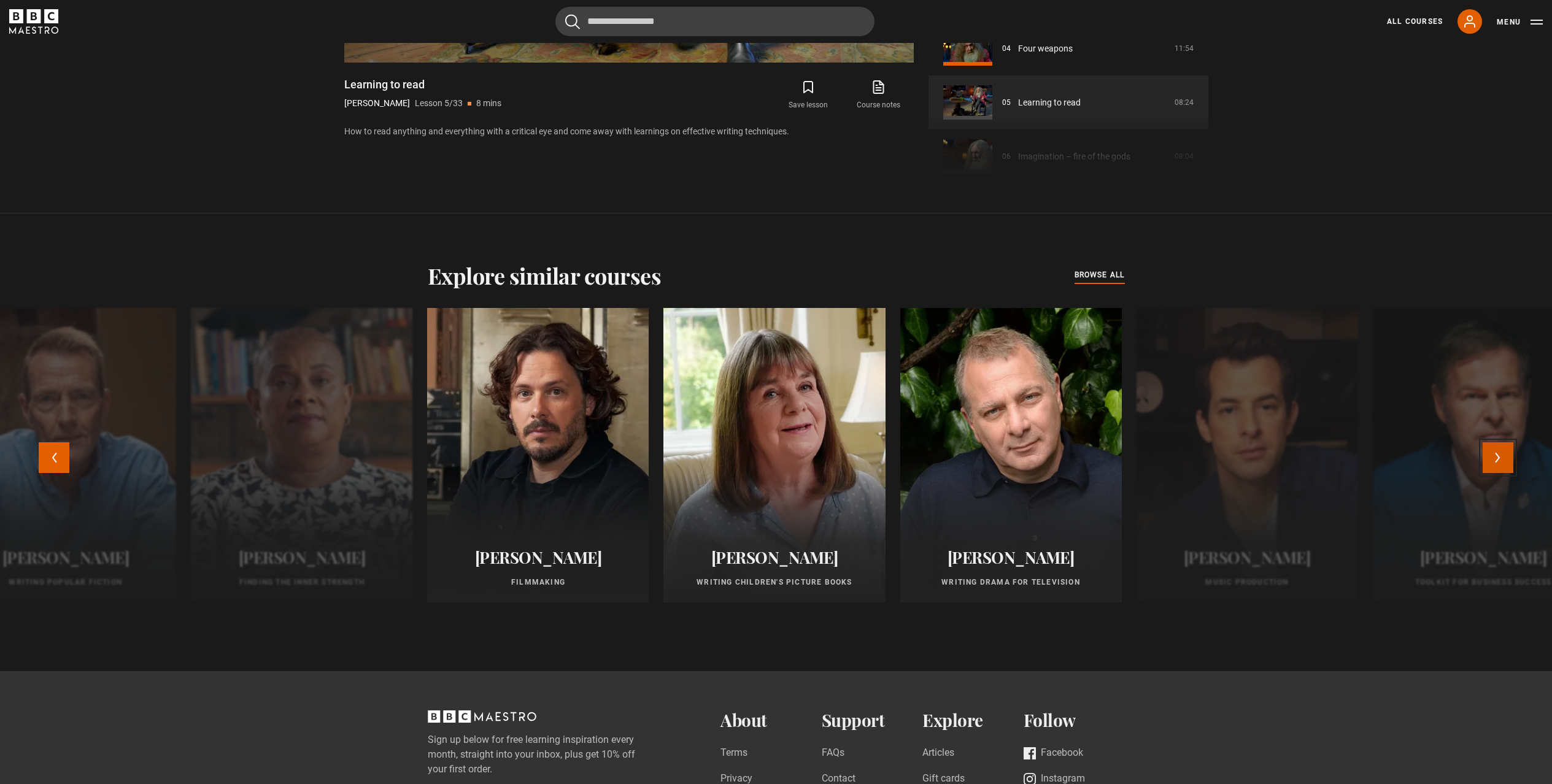
click at [1503, 462] on button "Next" at bounding box center [1498, 458] width 31 height 31
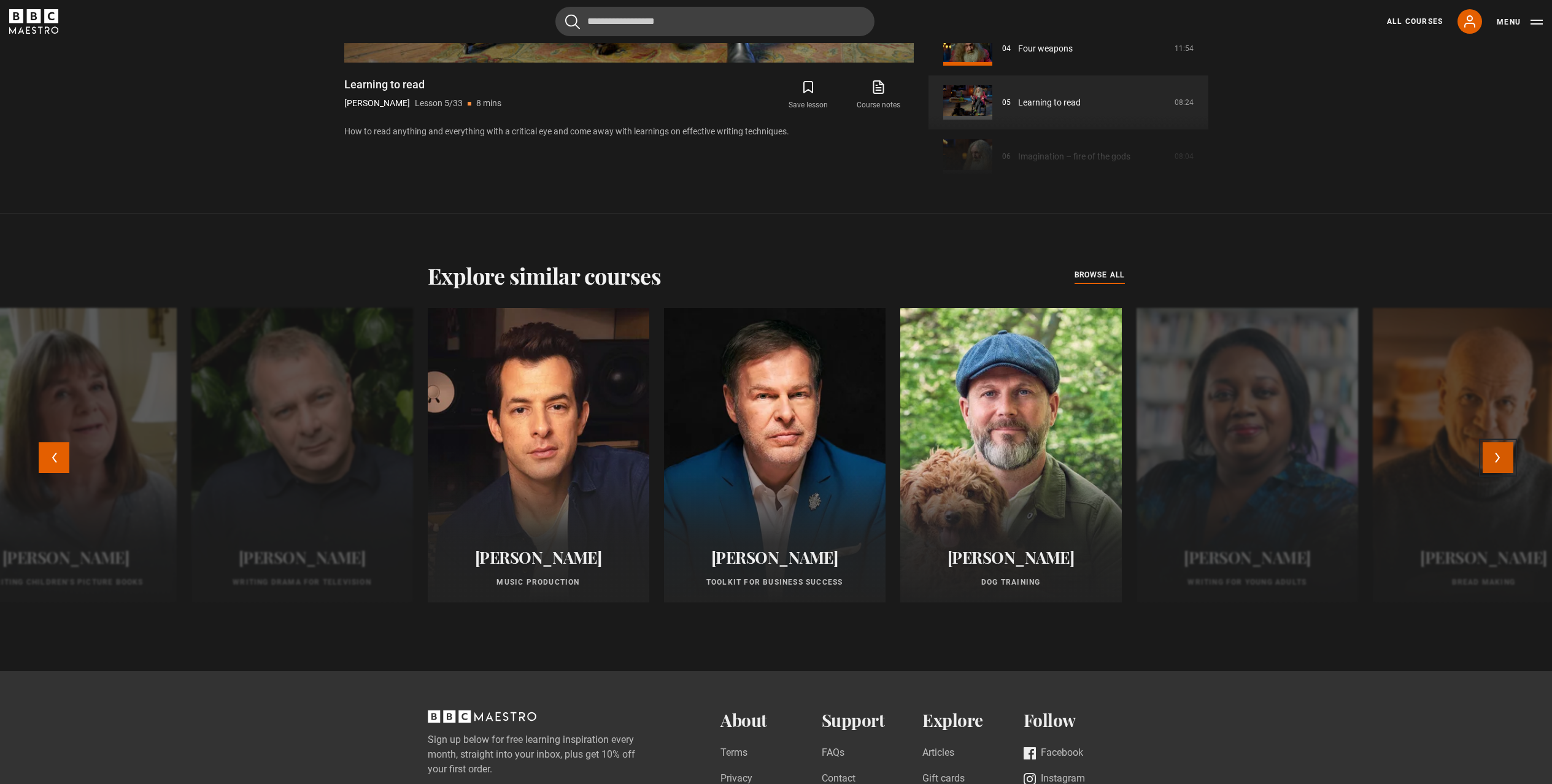
click at [1503, 462] on button "Next" at bounding box center [1498, 458] width 31 height 31
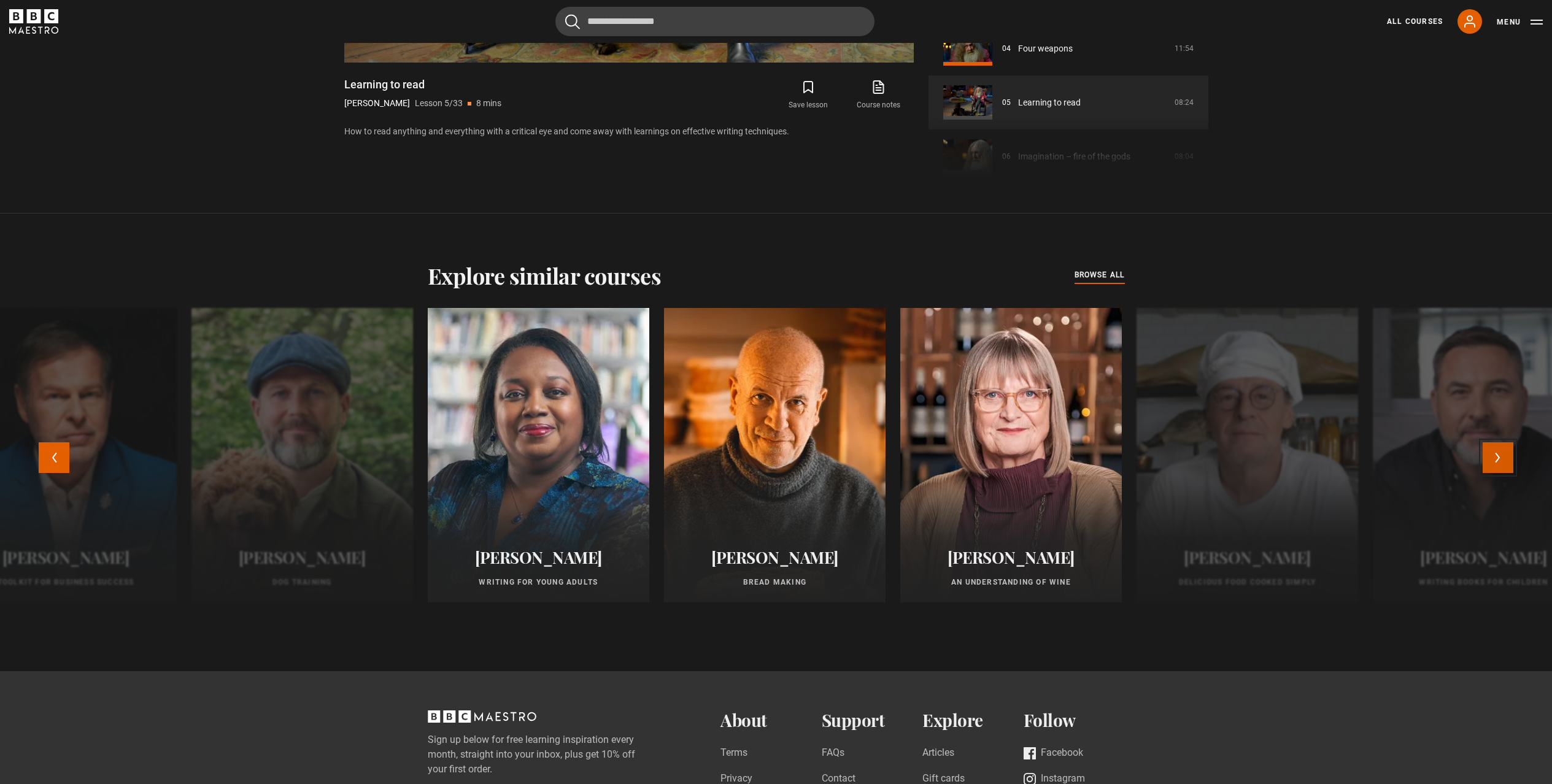
click at [1503, 462] on button "Next" at bounding box center [1498, 458] width 31 height 31
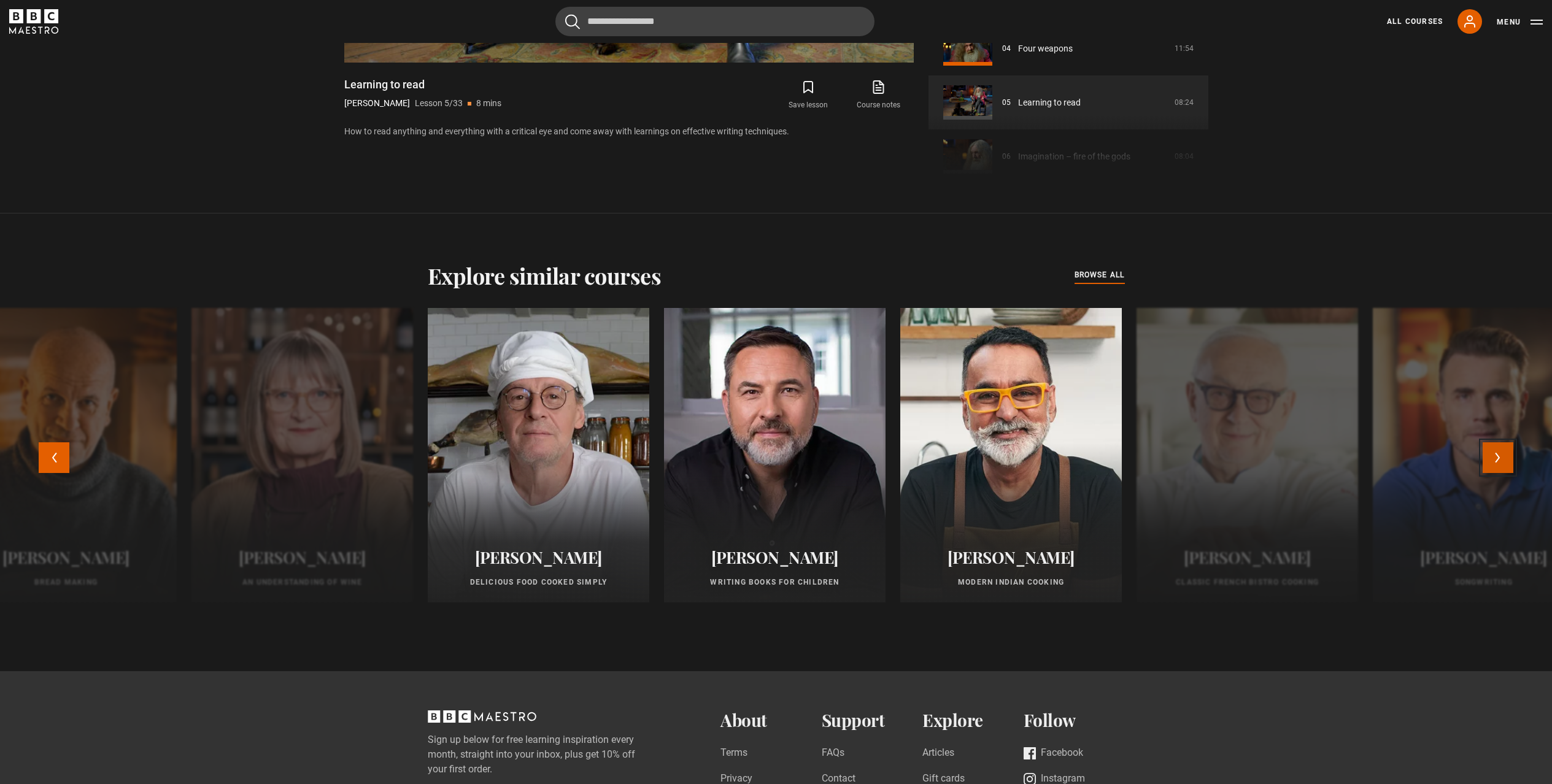
click at [1503, 462] on button "Next" at bounding box center [1498, 458] width 31 height 31
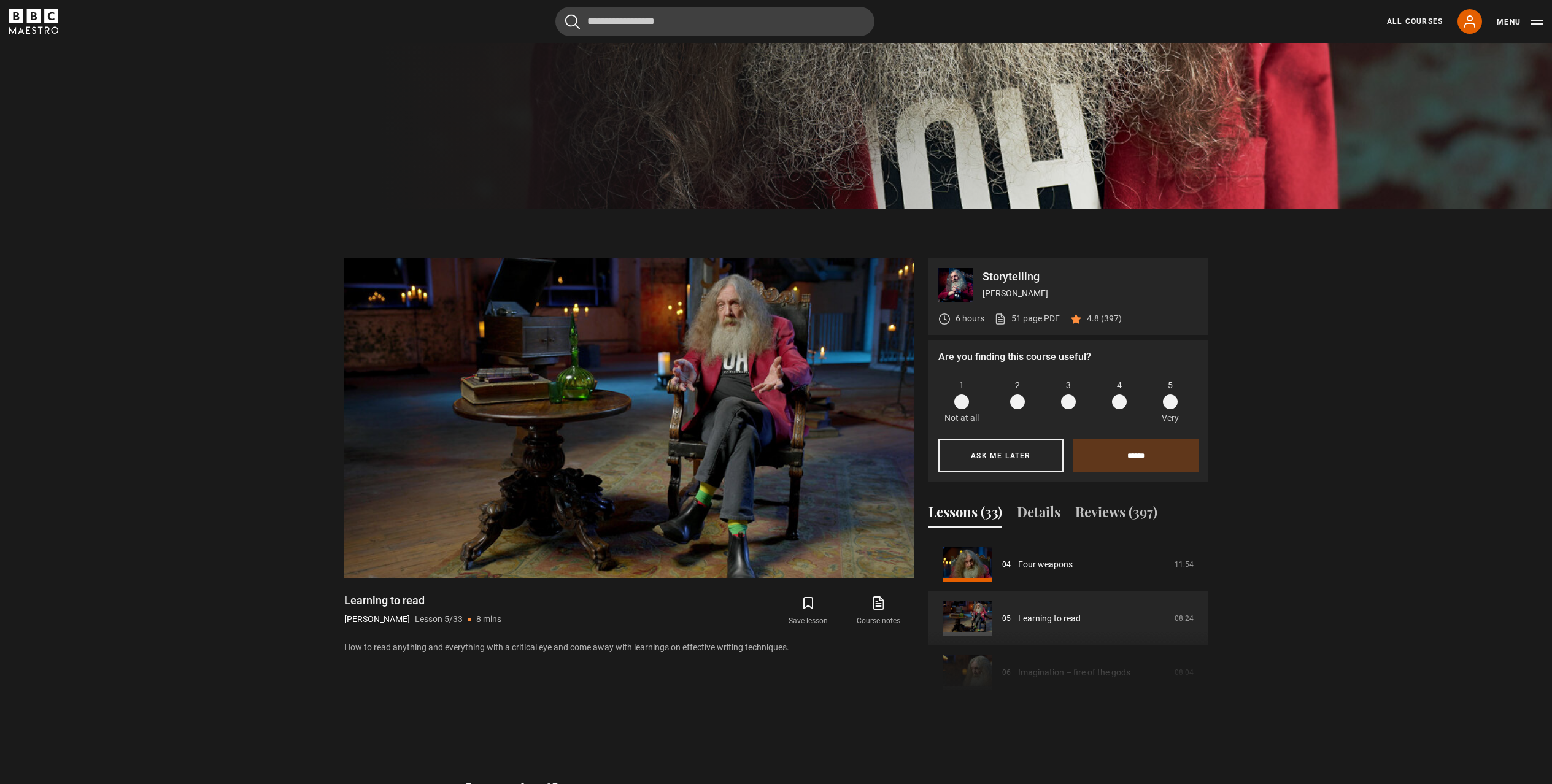
scroll to position [518, 0]
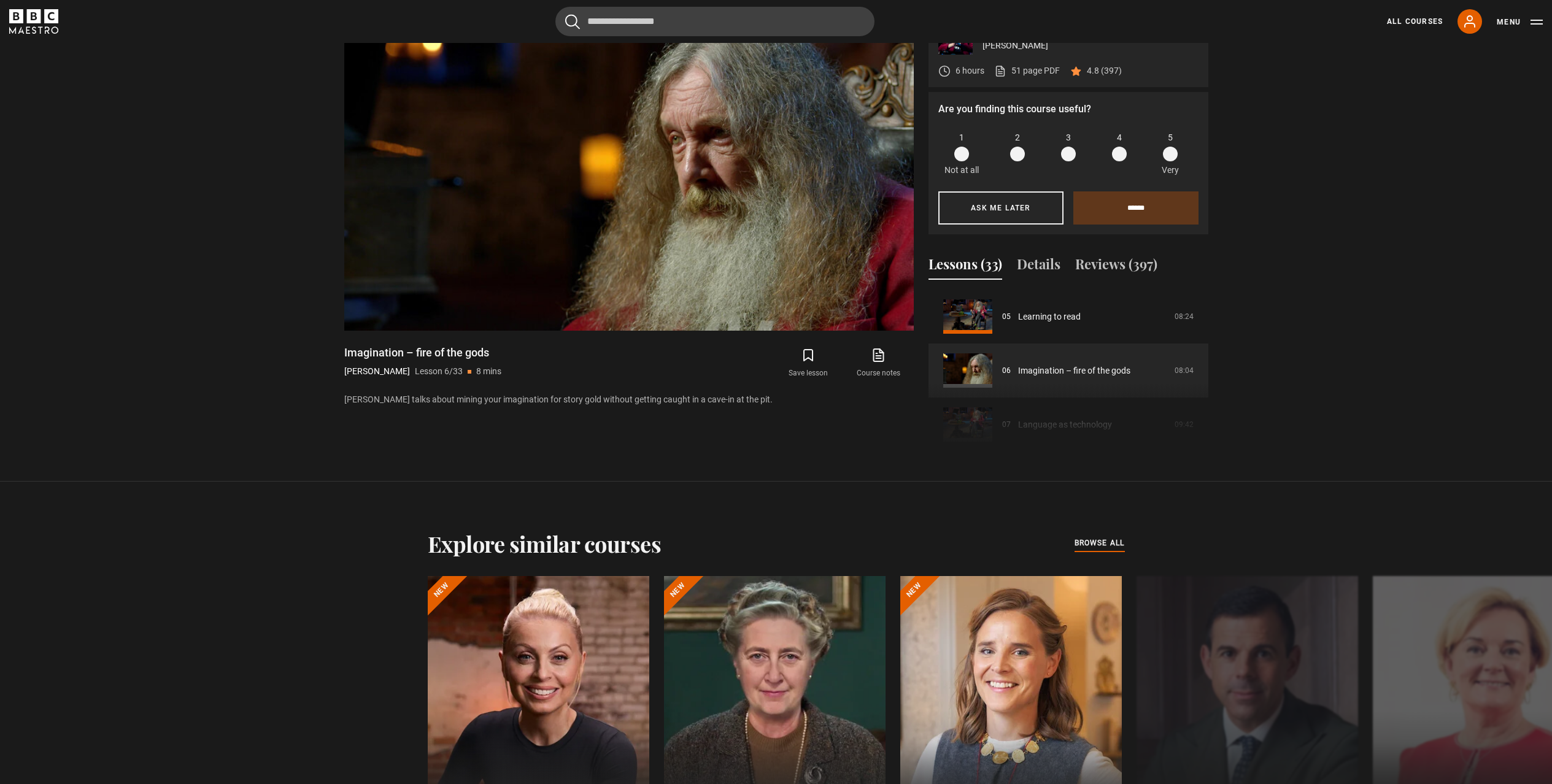
scroll to position [270, 0]
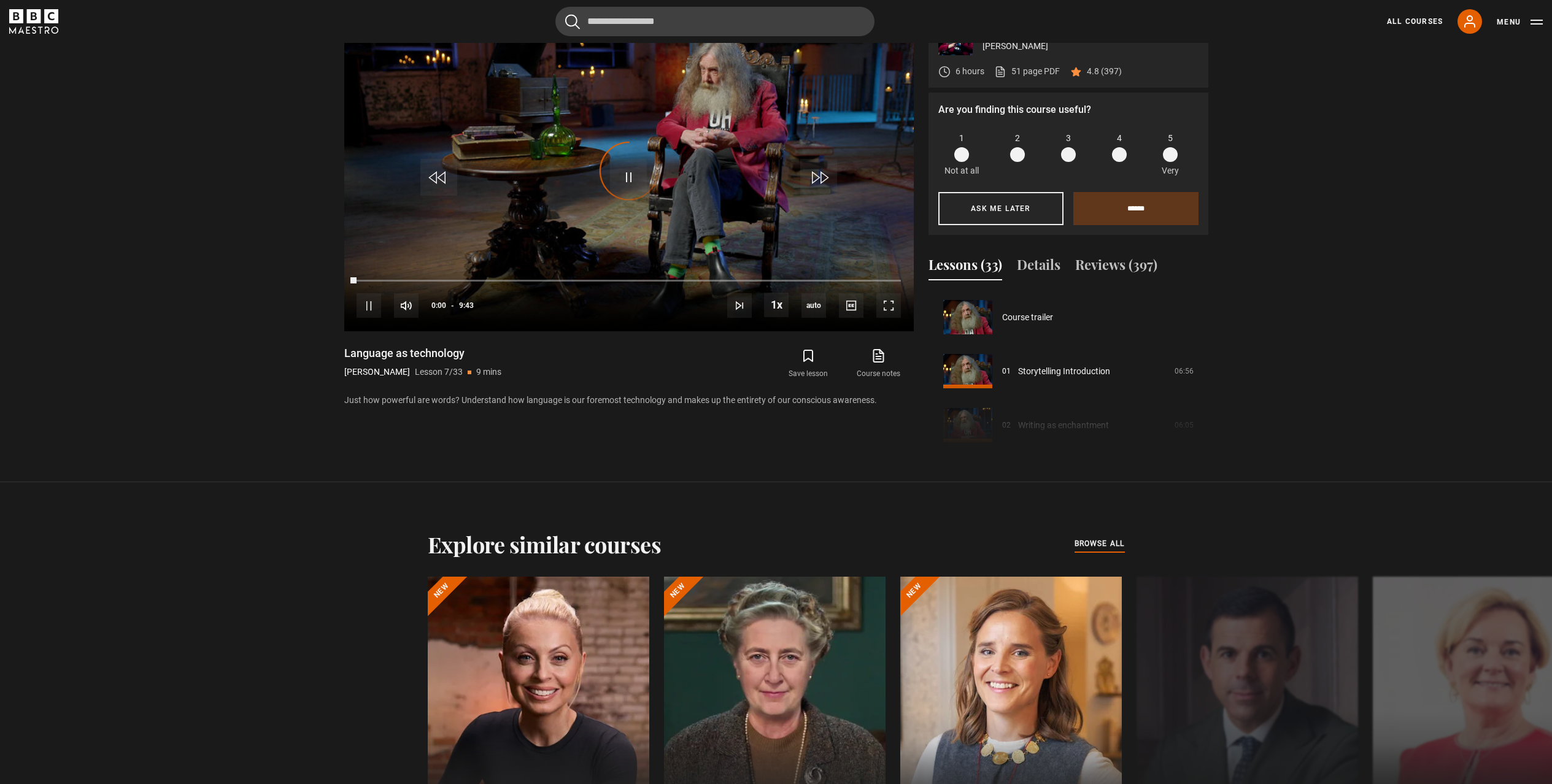
scroll to position [324, 0]
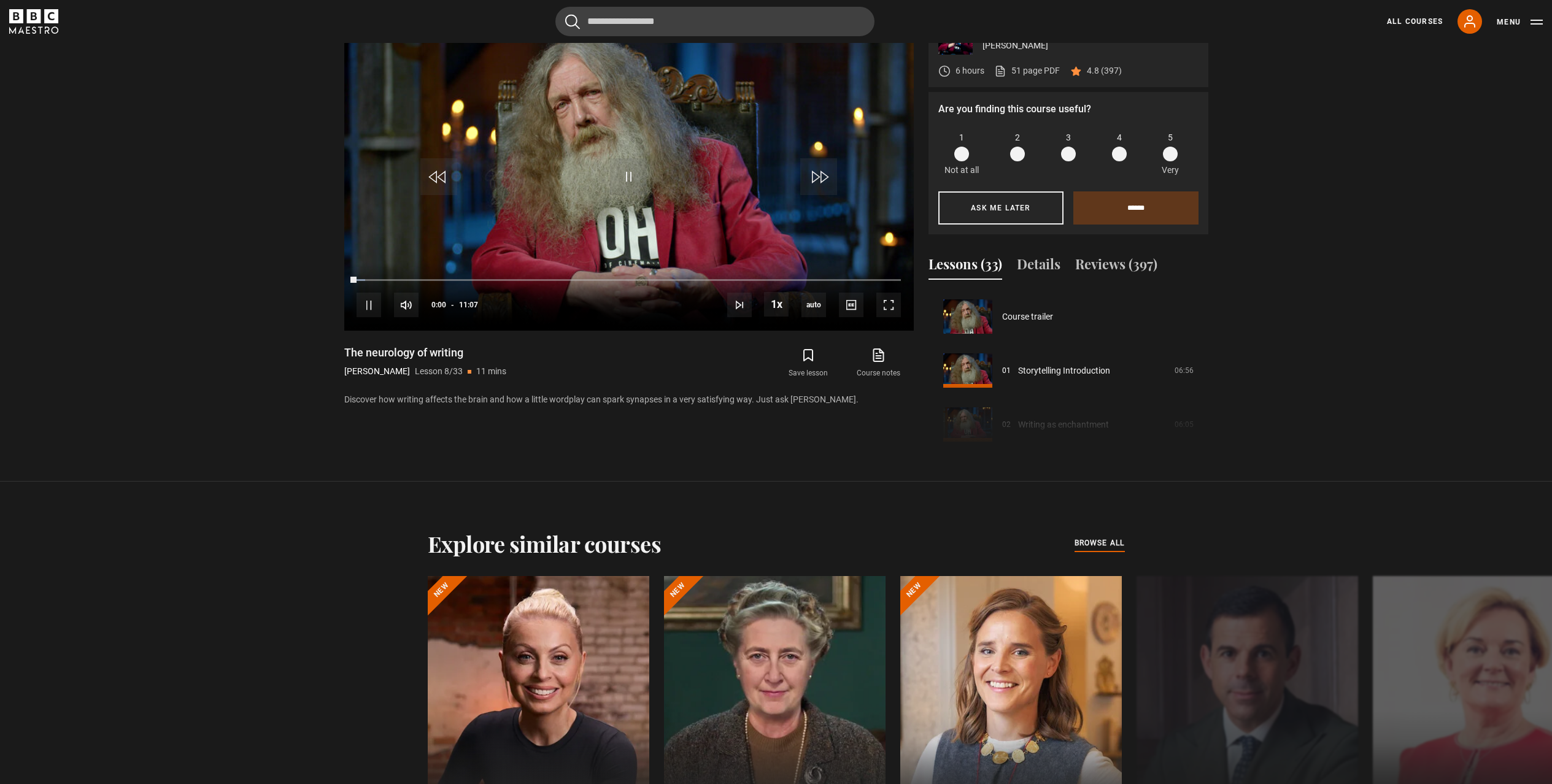
scroll to position [378, 0]
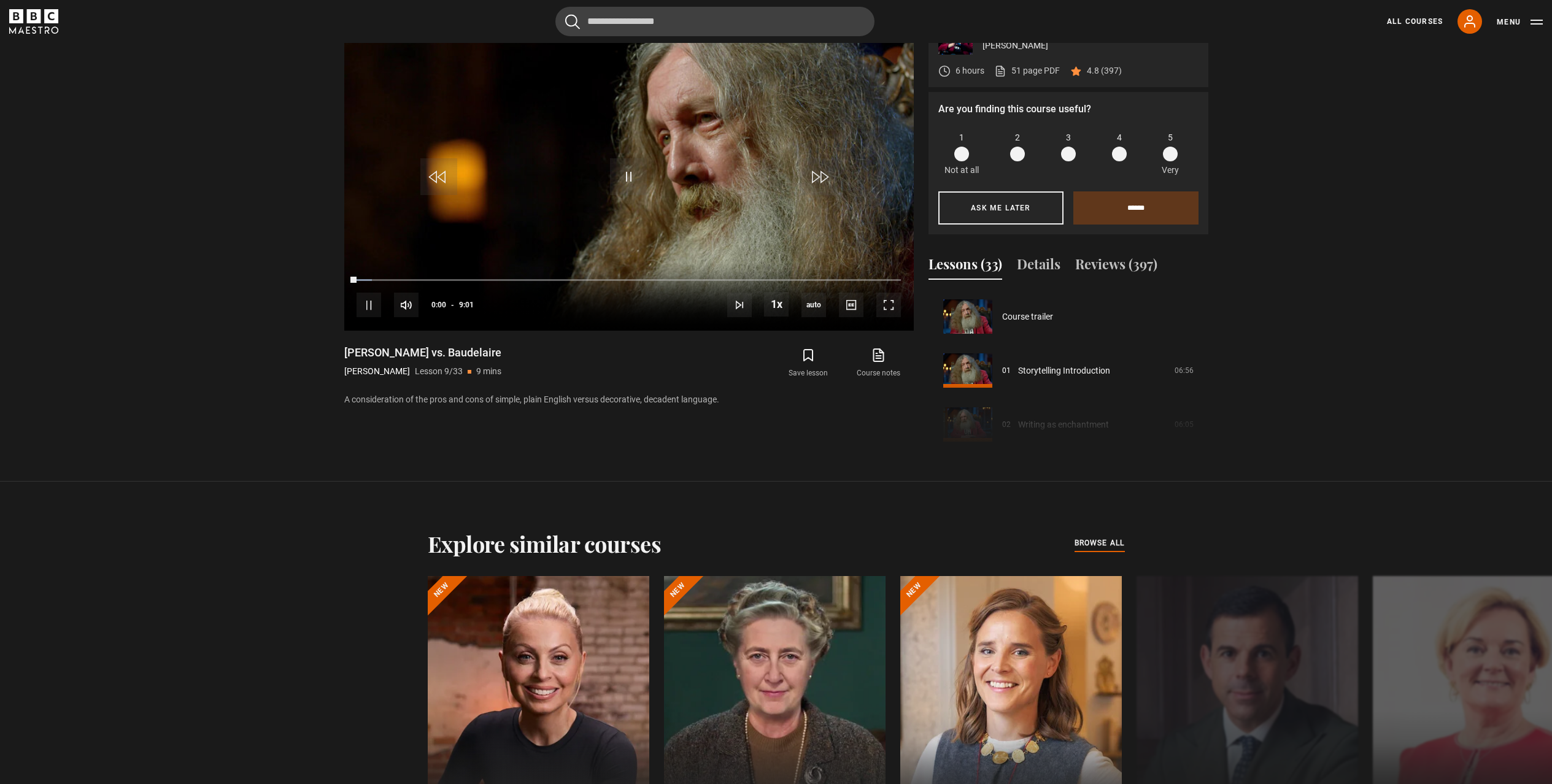
scroll to position [432, 0]
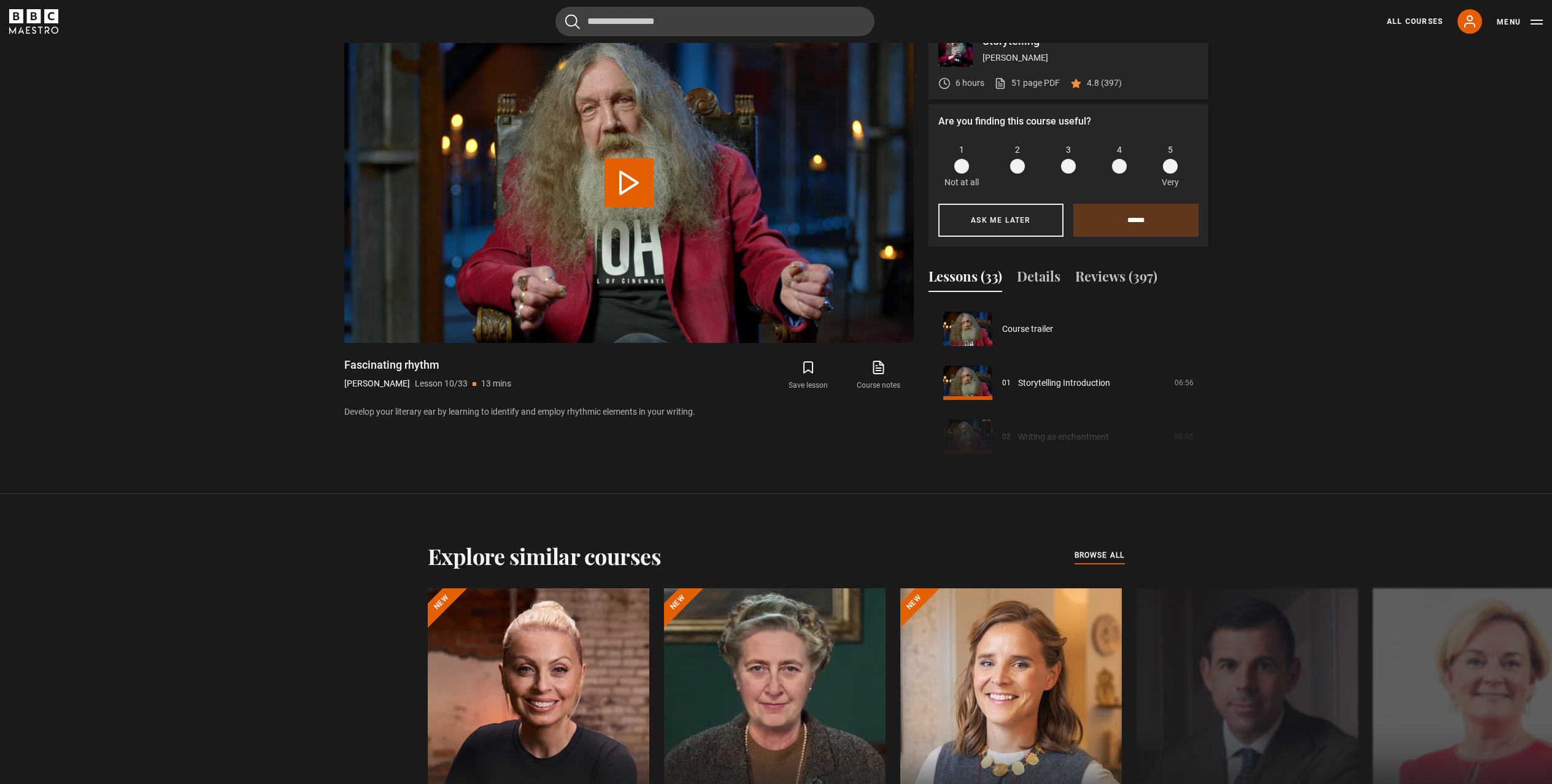
scroll to position [486, 0]
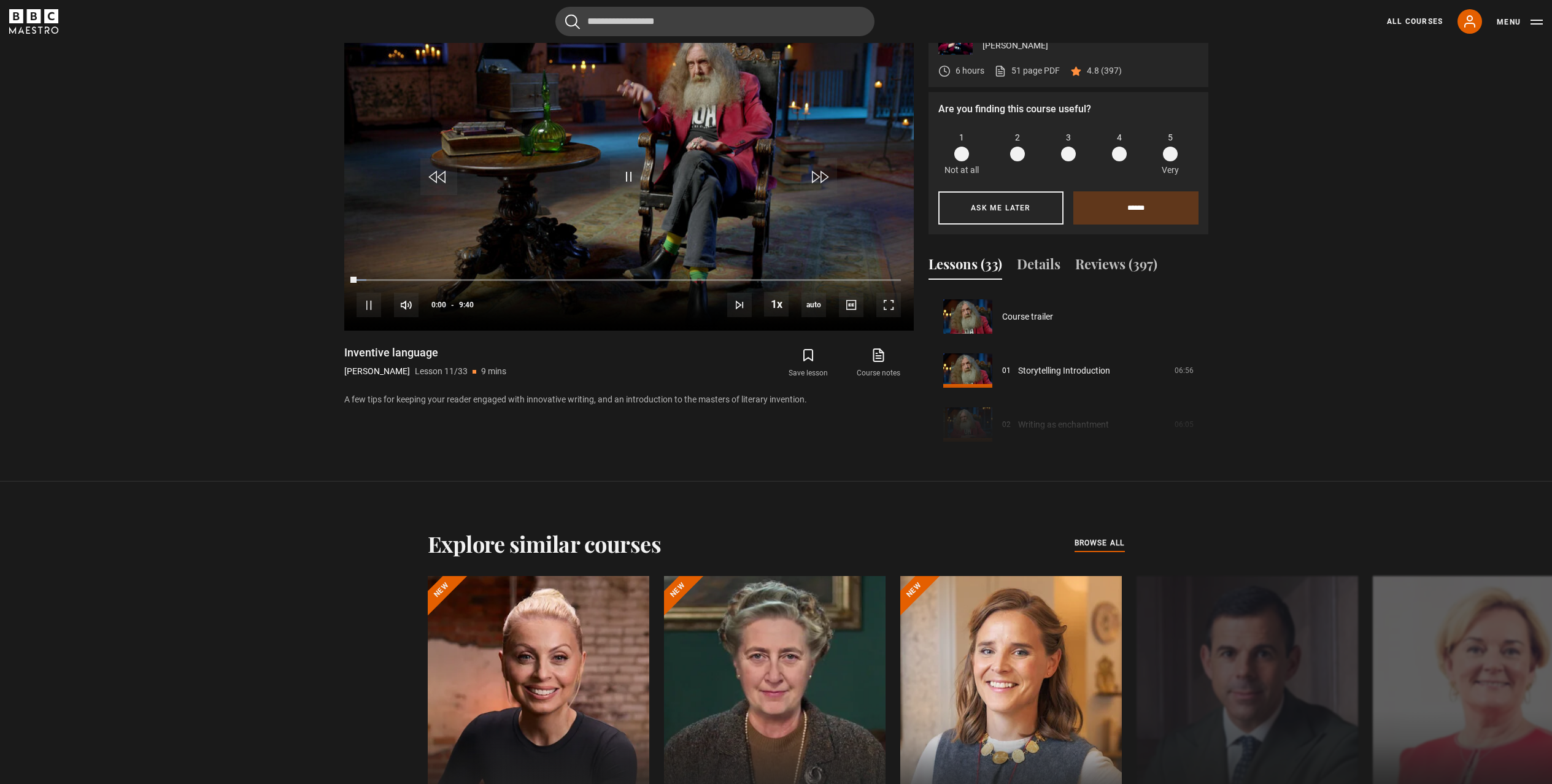
scroll to position [540, 0]
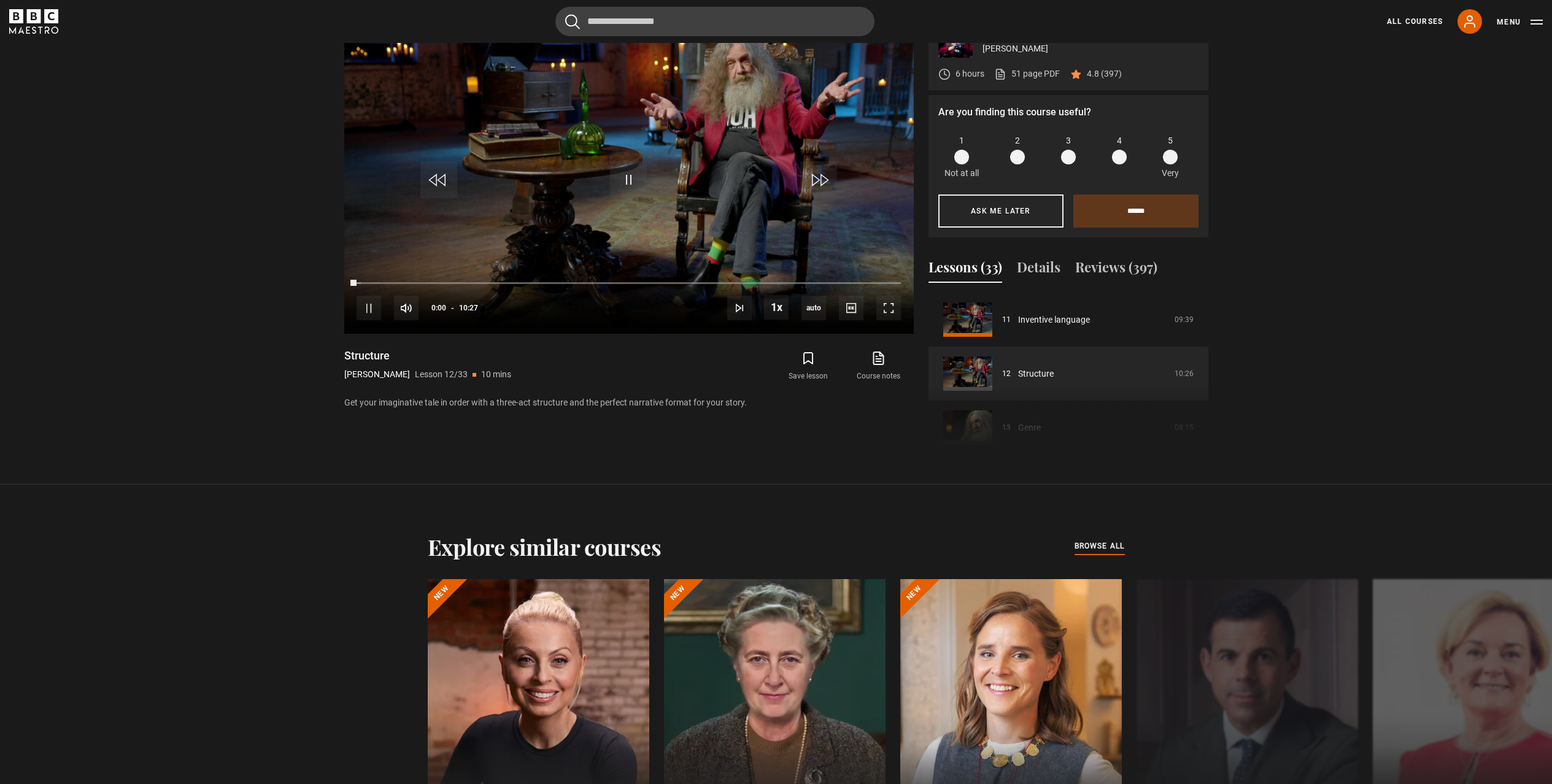
scroll to position [829, 0]
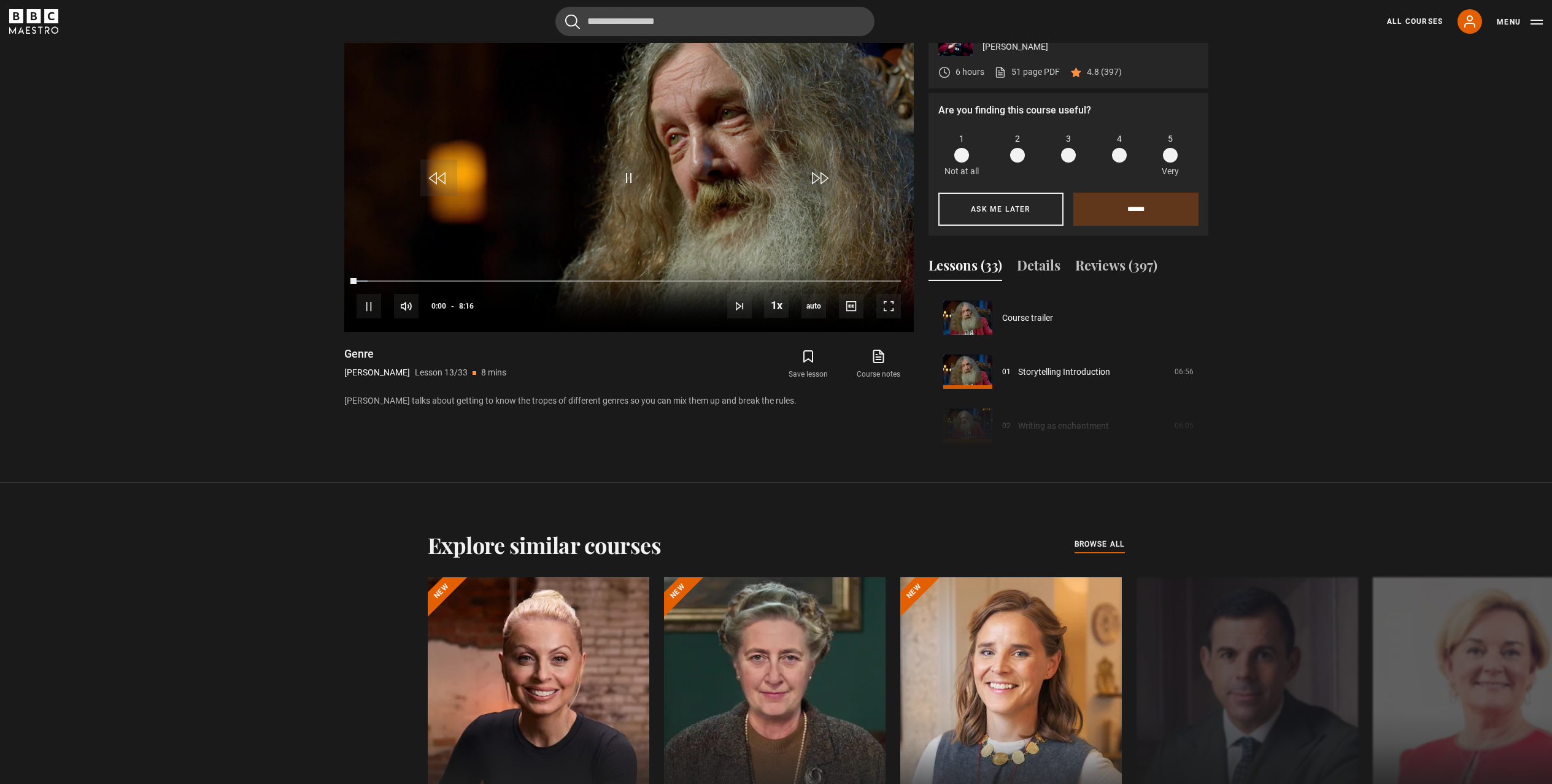
scroll to position [829, 0]
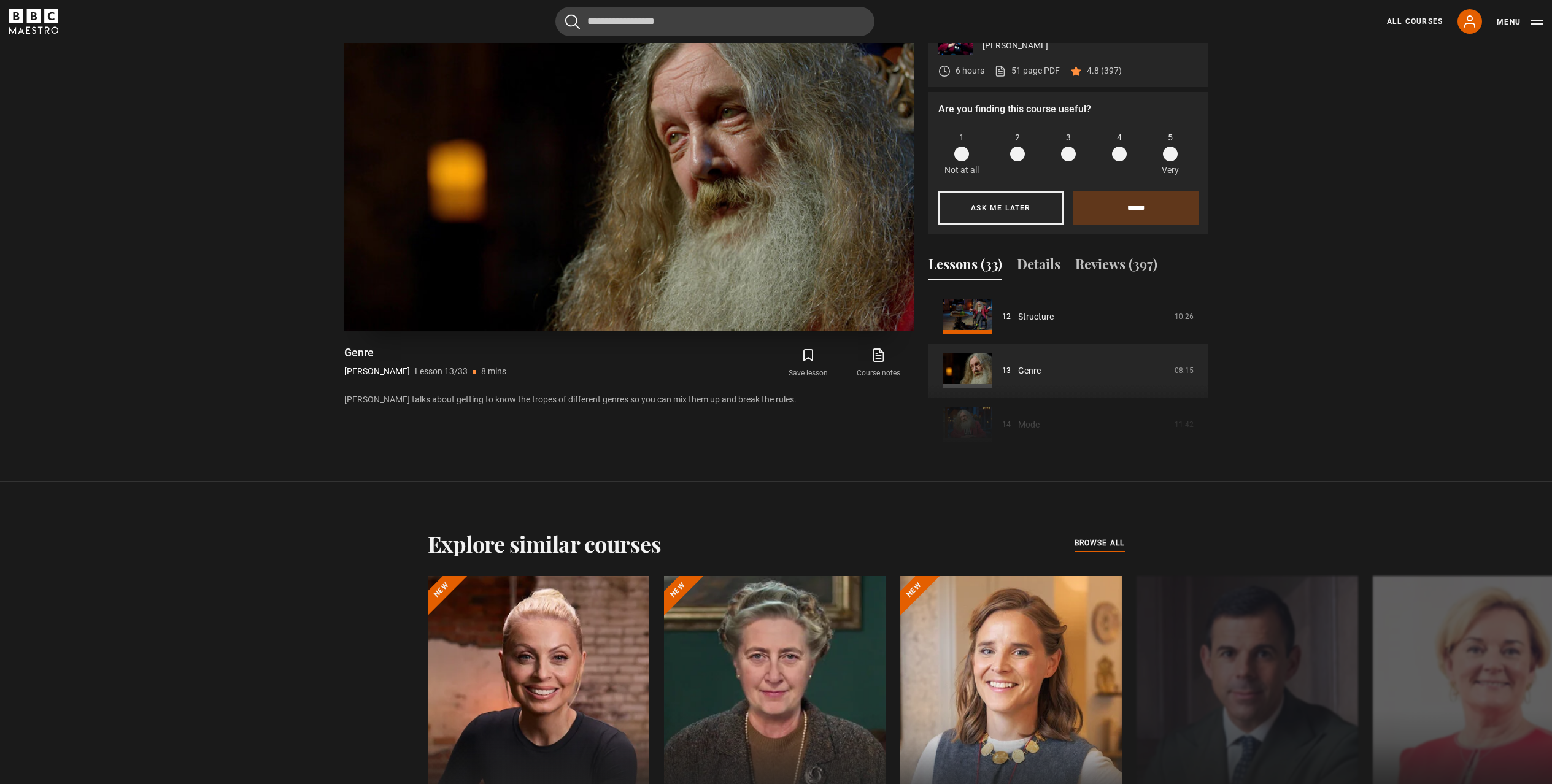
click at [629, 224] on video "Video Player" at bounding box center [629, 170] width 569 height 320
